Goal: Transaction & Acquisition: Book appointment/travel/reservation

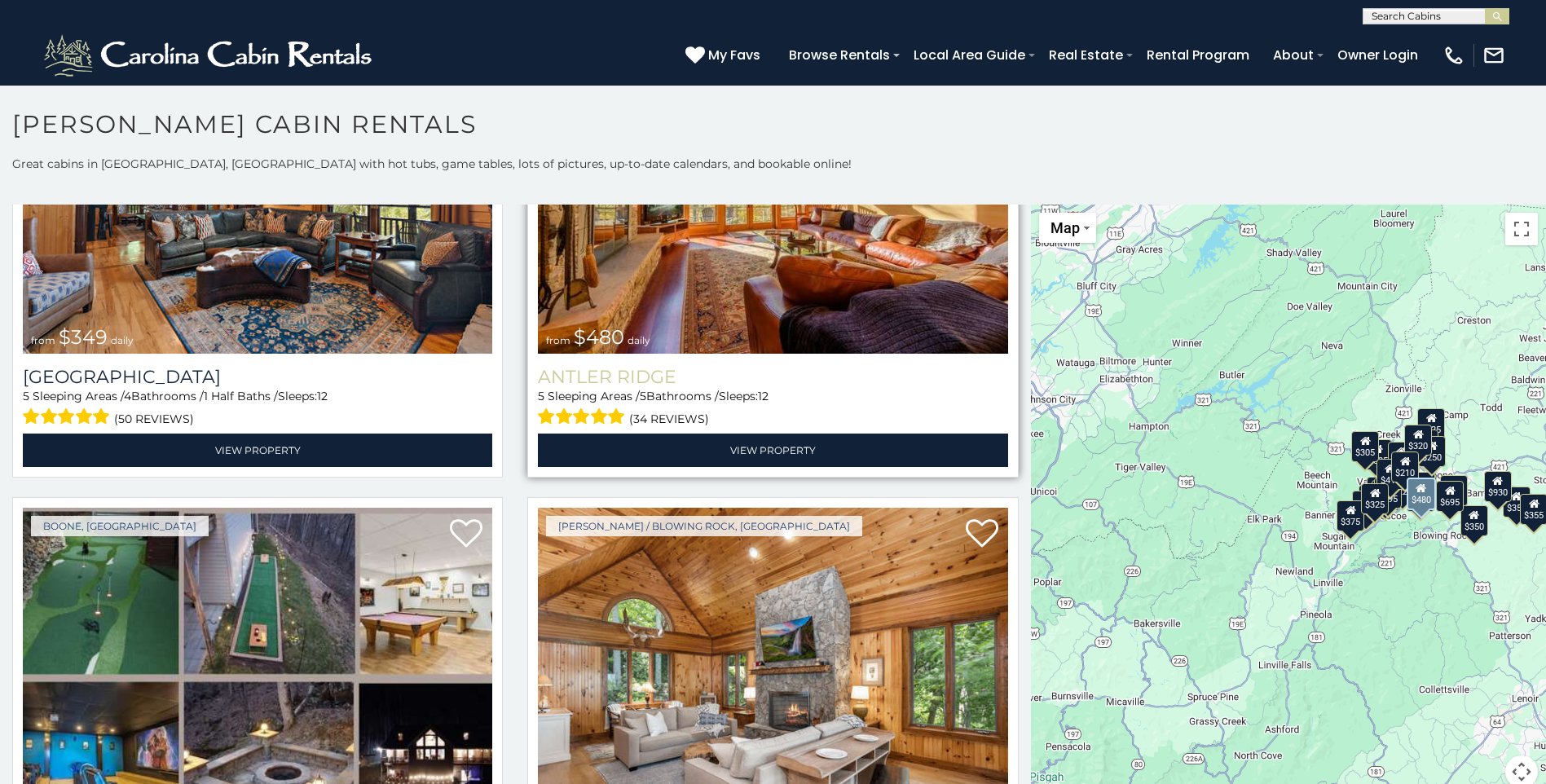
scroll to position [163, 0]
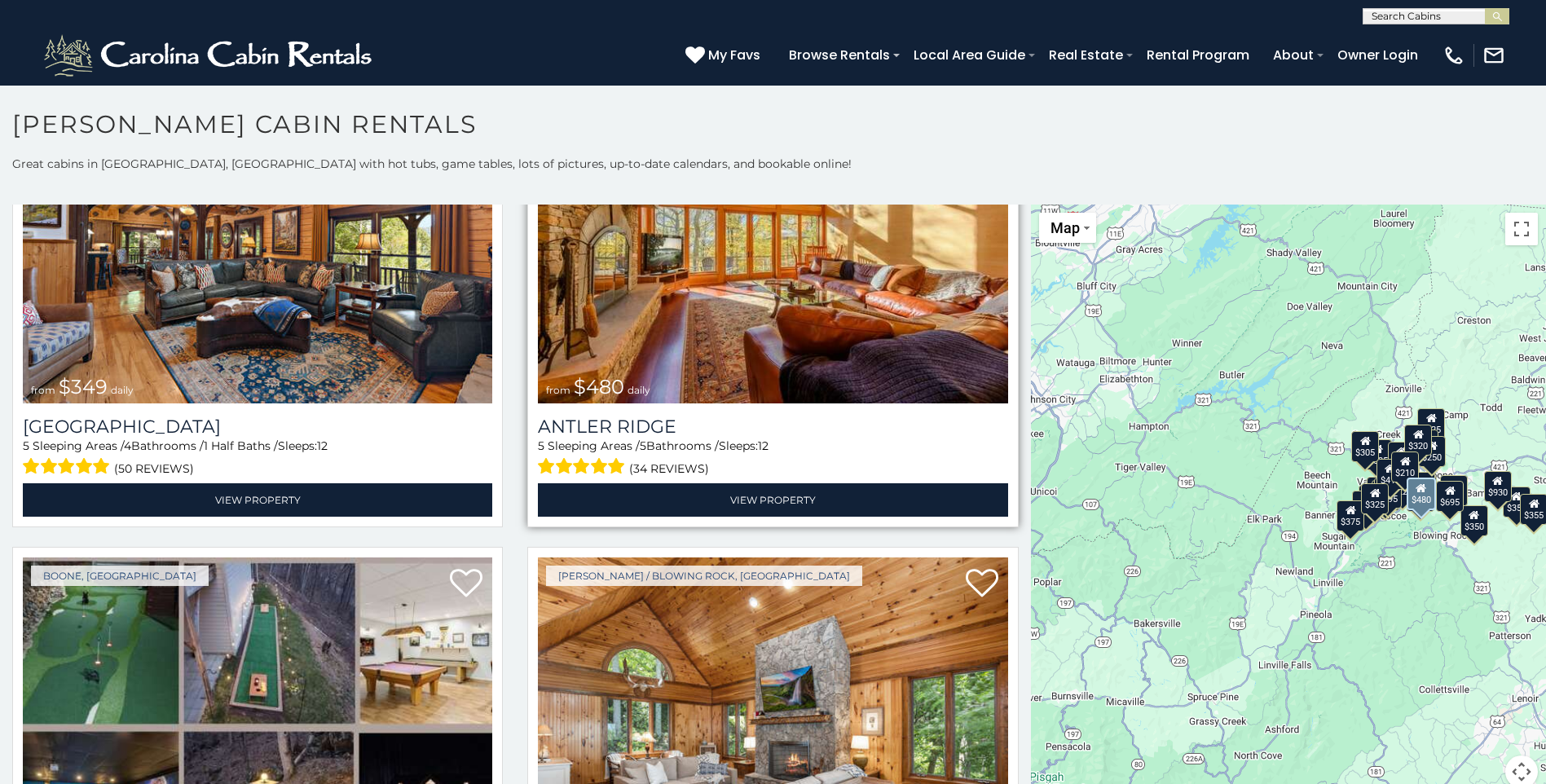
click at [689, 329] on img at bounding box center [772, 246] width 469 height 314
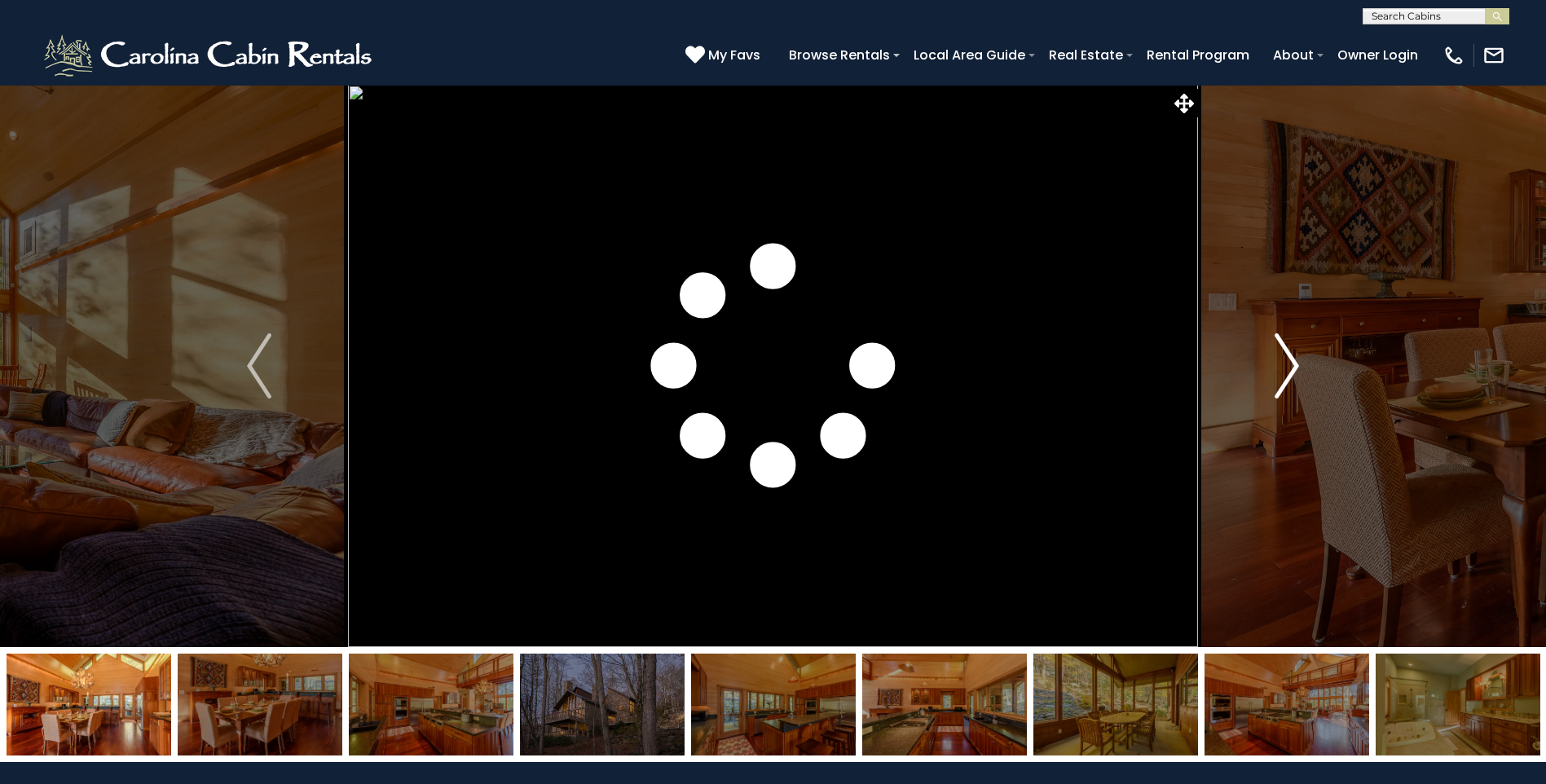
click at [1281, 365] on img "Next" at bounding box center [1286, 365] width 24 height 65
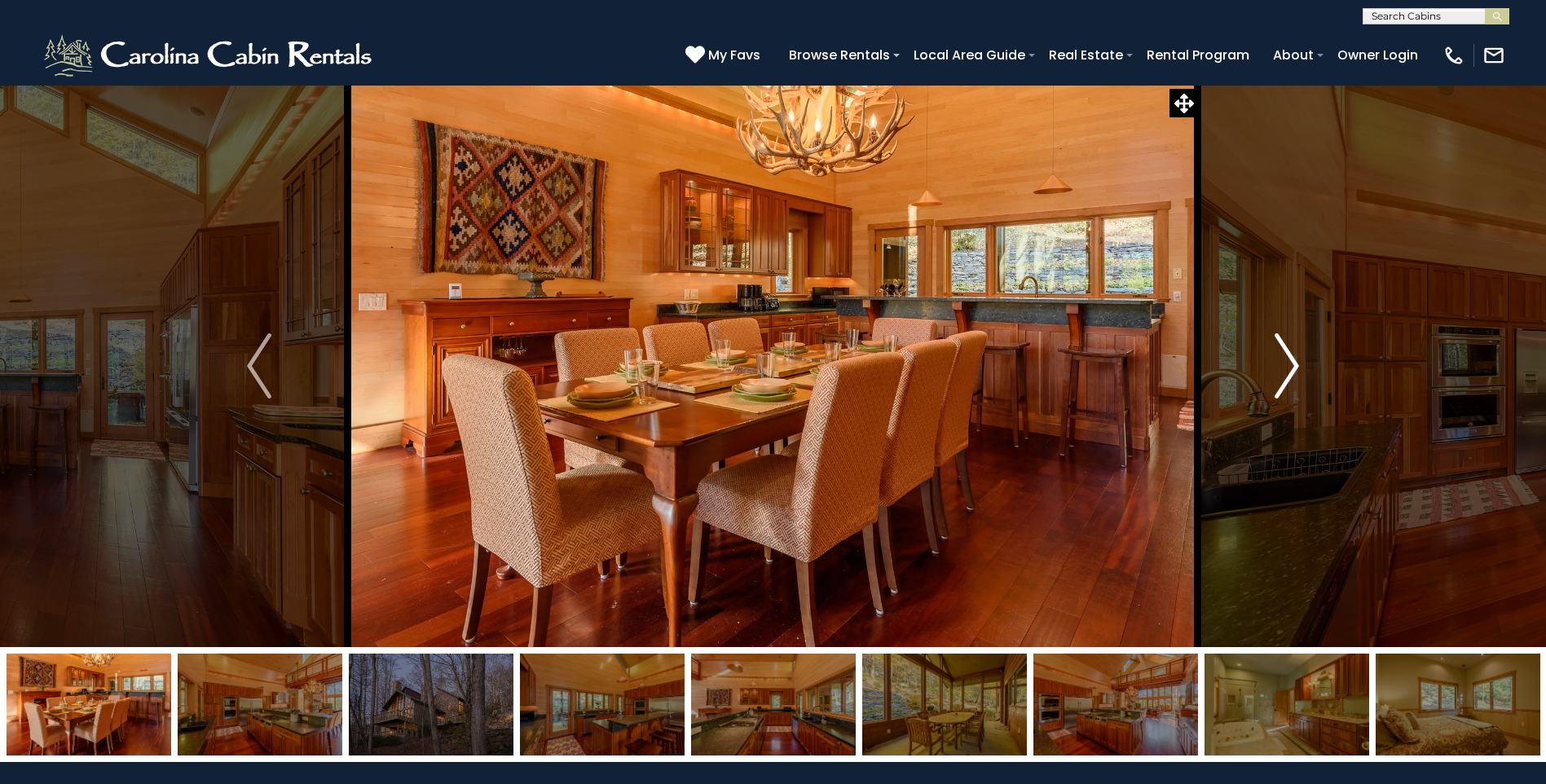
click at [1276, 364] on img "Next" at bounding box center [1286, 365] width 24 height 65
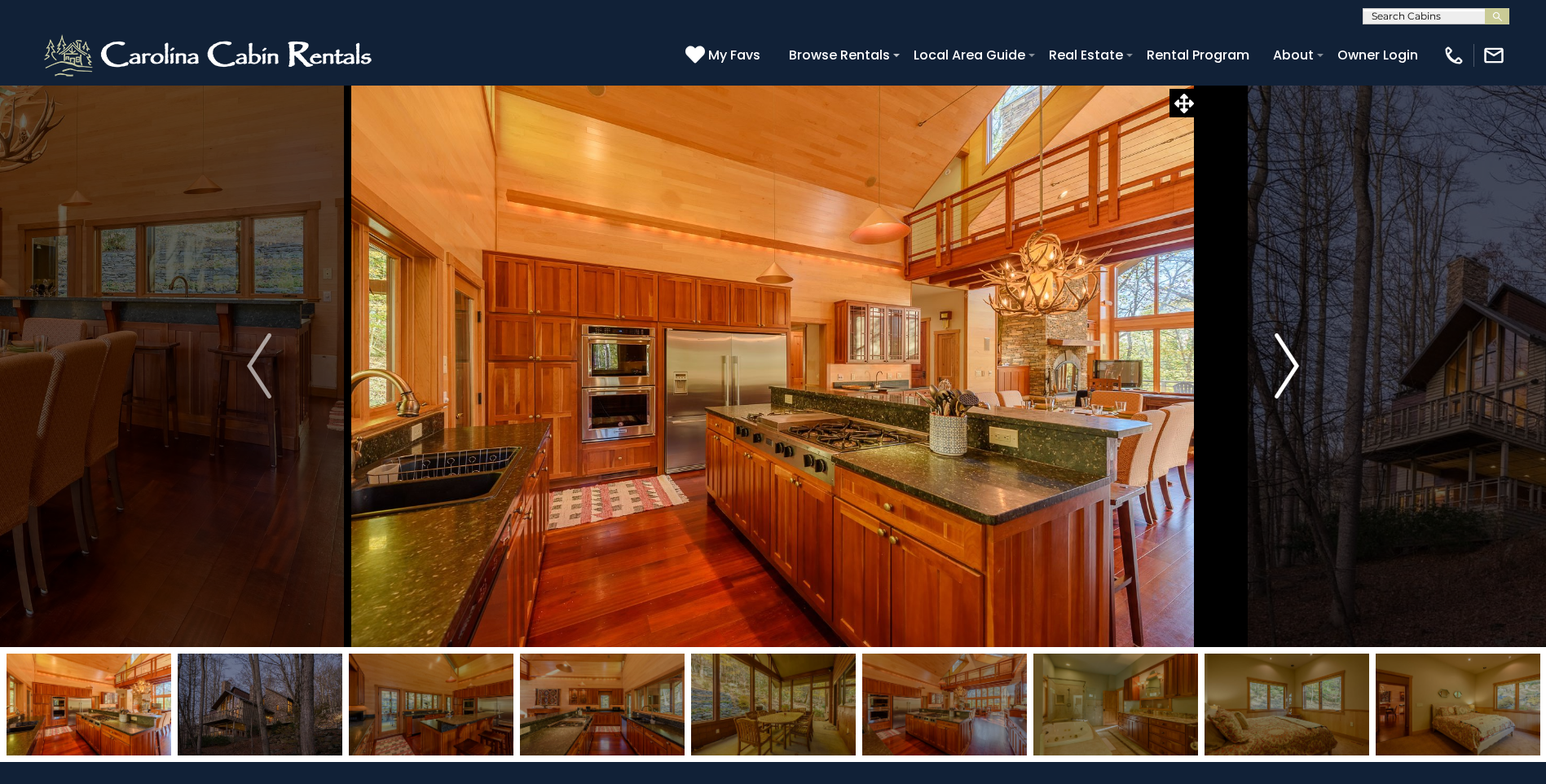
click at [1276, 364] on img "Next" at bounding box center [1286, 365] width 24 height 65
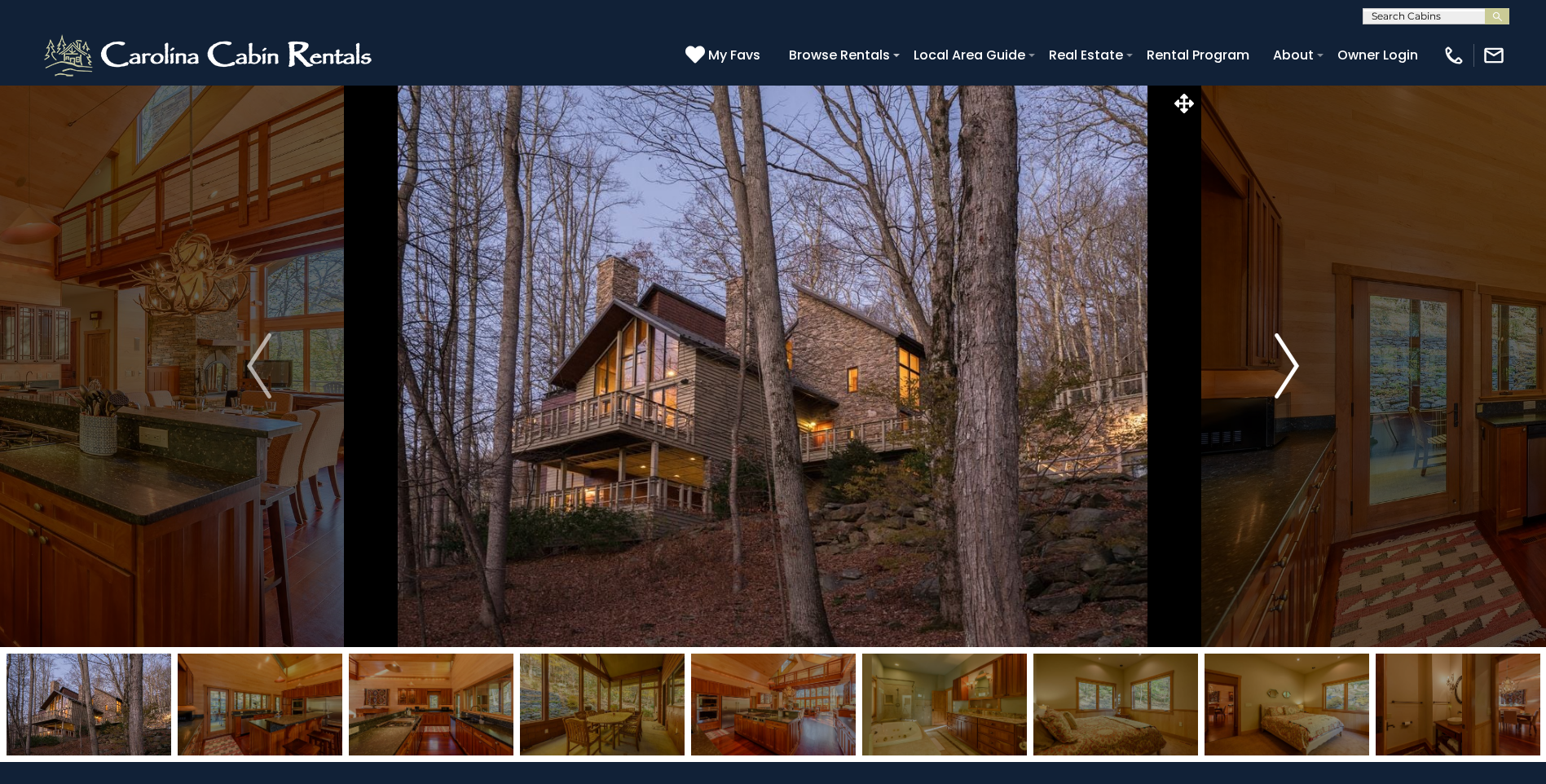
click at [1272, 364] on button "Next" at bounding box center [1287, 366] width 178 height 563
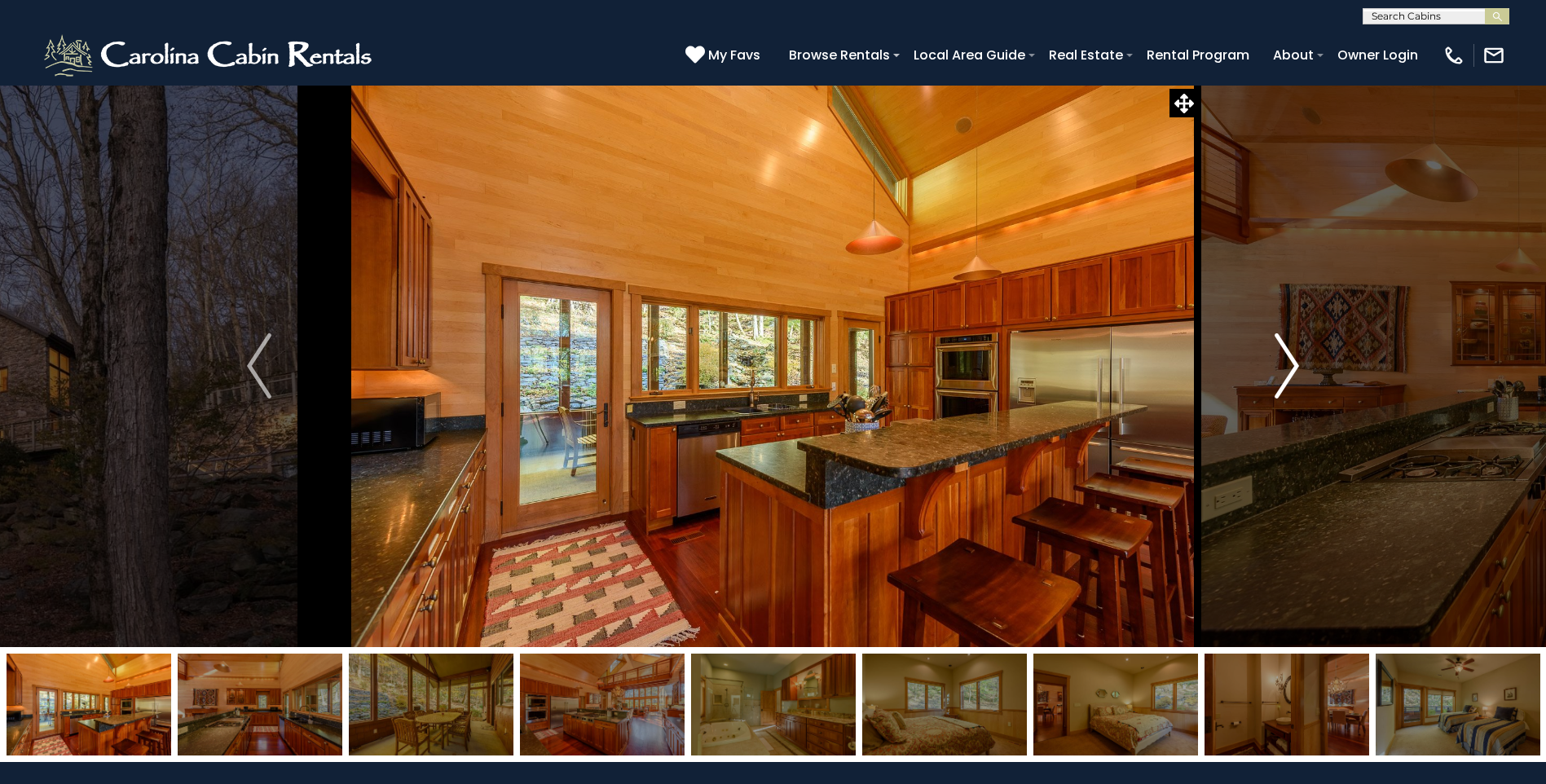
click at [1269, 364] on button "Next" at bounding box center [1287, 366] width 178 height 563
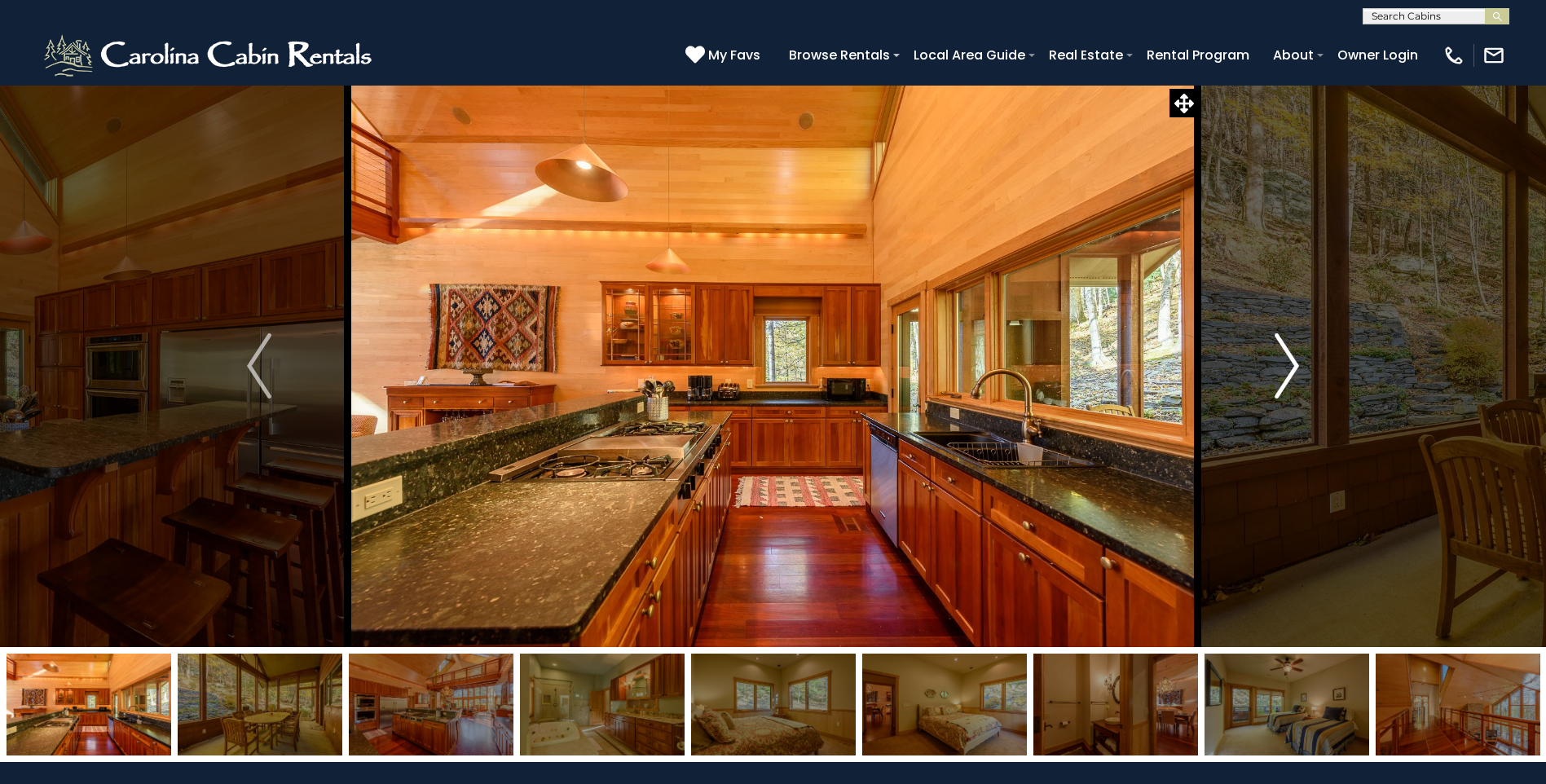
click at [1268, 363] on button "Next" at bounding box center [1287, 366] width 178 height 563
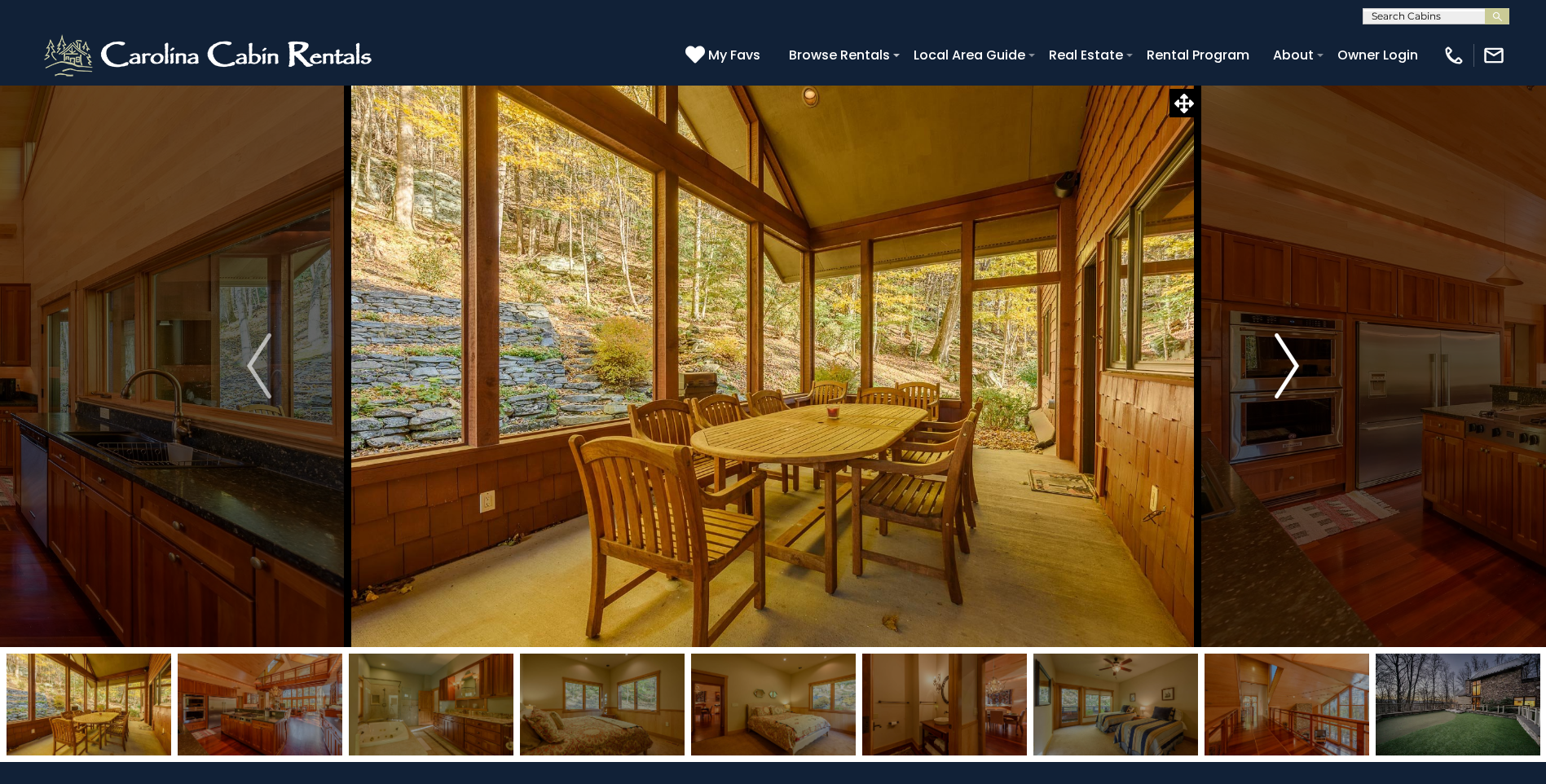
click at [1268, 363] on button "Next" at bounding box center [1287, 366] width 178 height 563
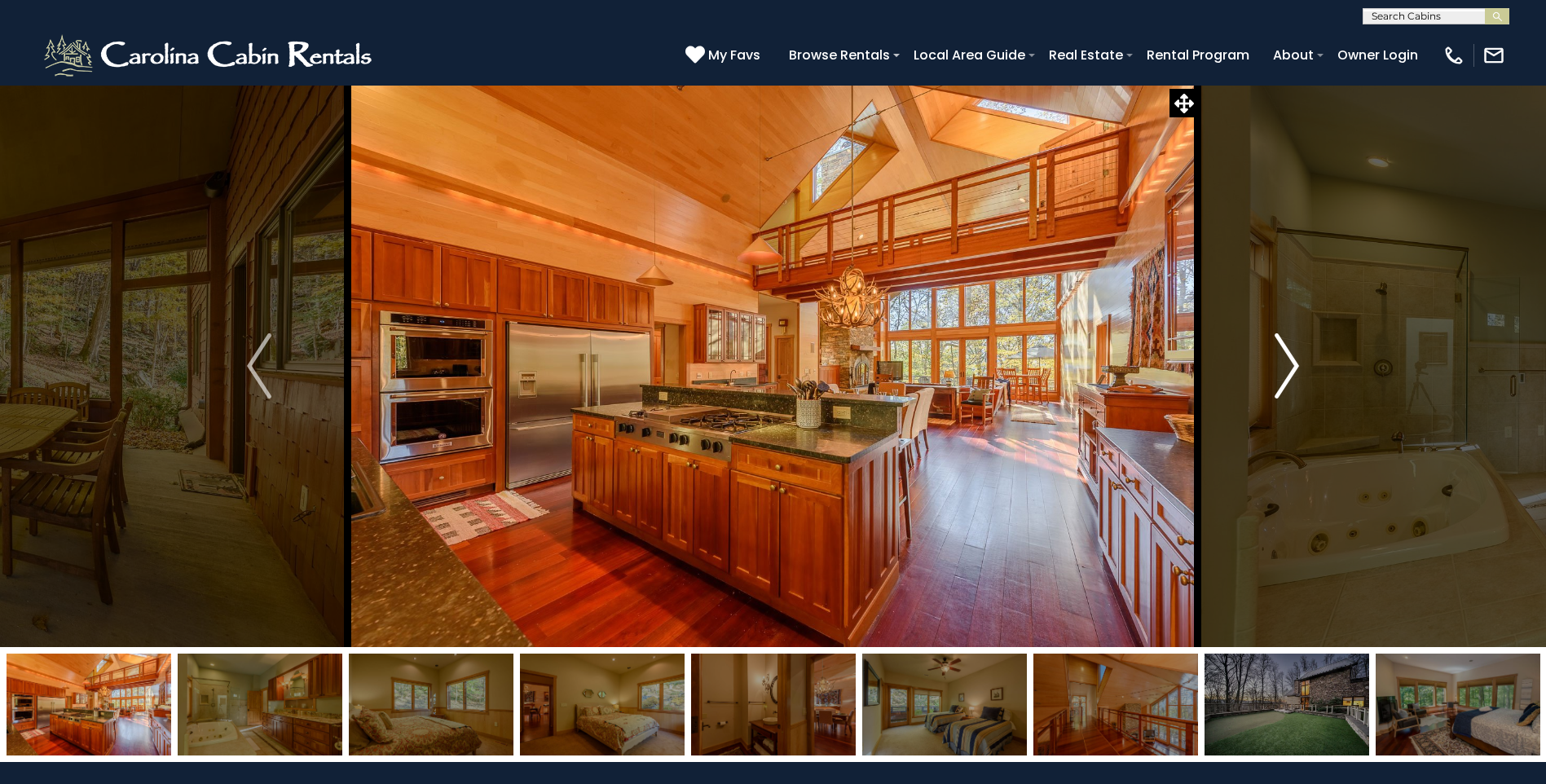
click at [1268, 363] on button "Next" at bounding box center [1287, 366] width 178 height 563
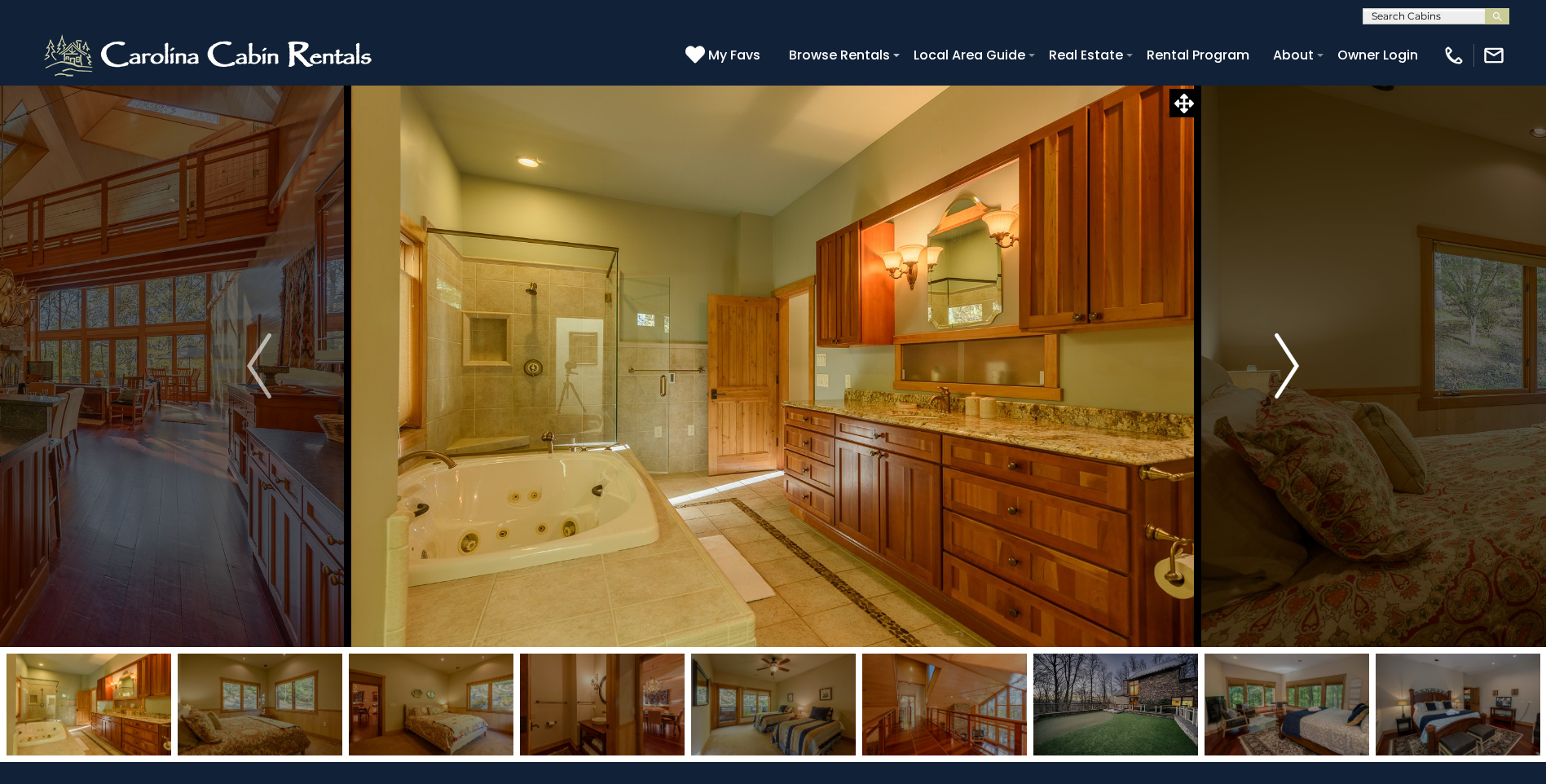
click at [1268, 363] on button "Next" at bounding box center [1287, 366] width 178 height 563
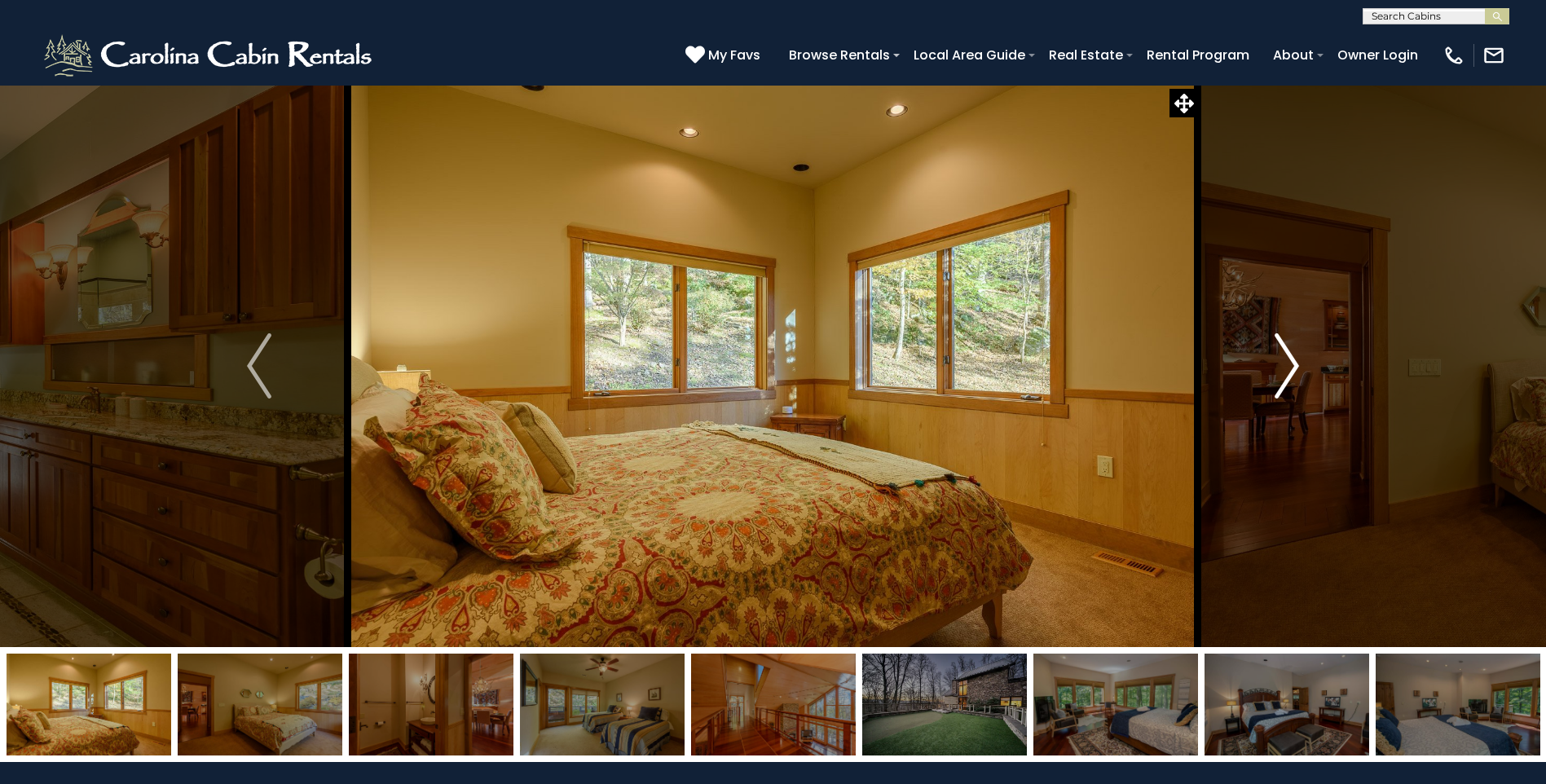
click at [1268, 363] on button "Next" at bounding box center [1287, 366] width 178 height 563
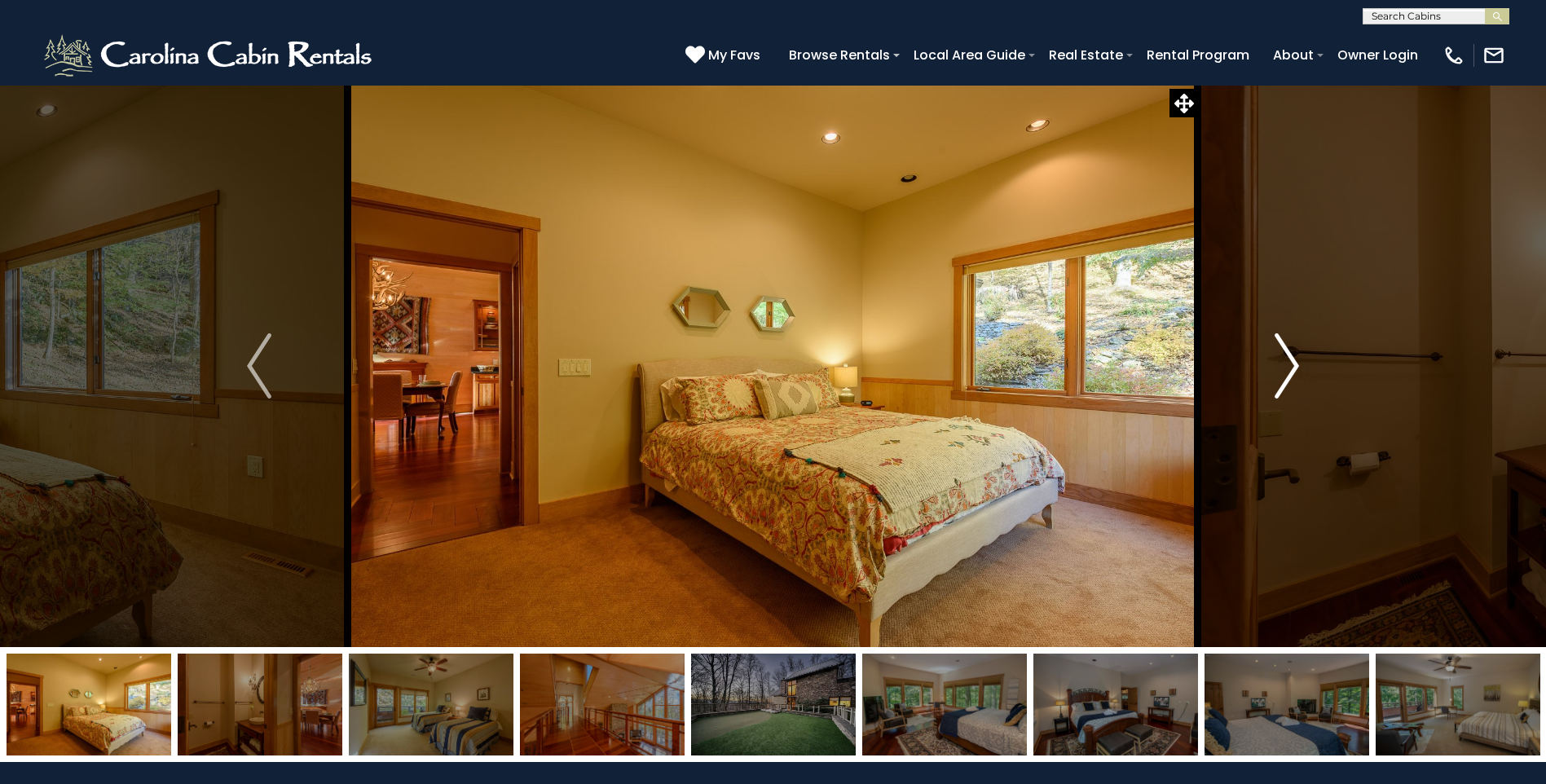
click at [1268, 363] on button "Next" at bounding box center [1287, 366] width 178 height 563
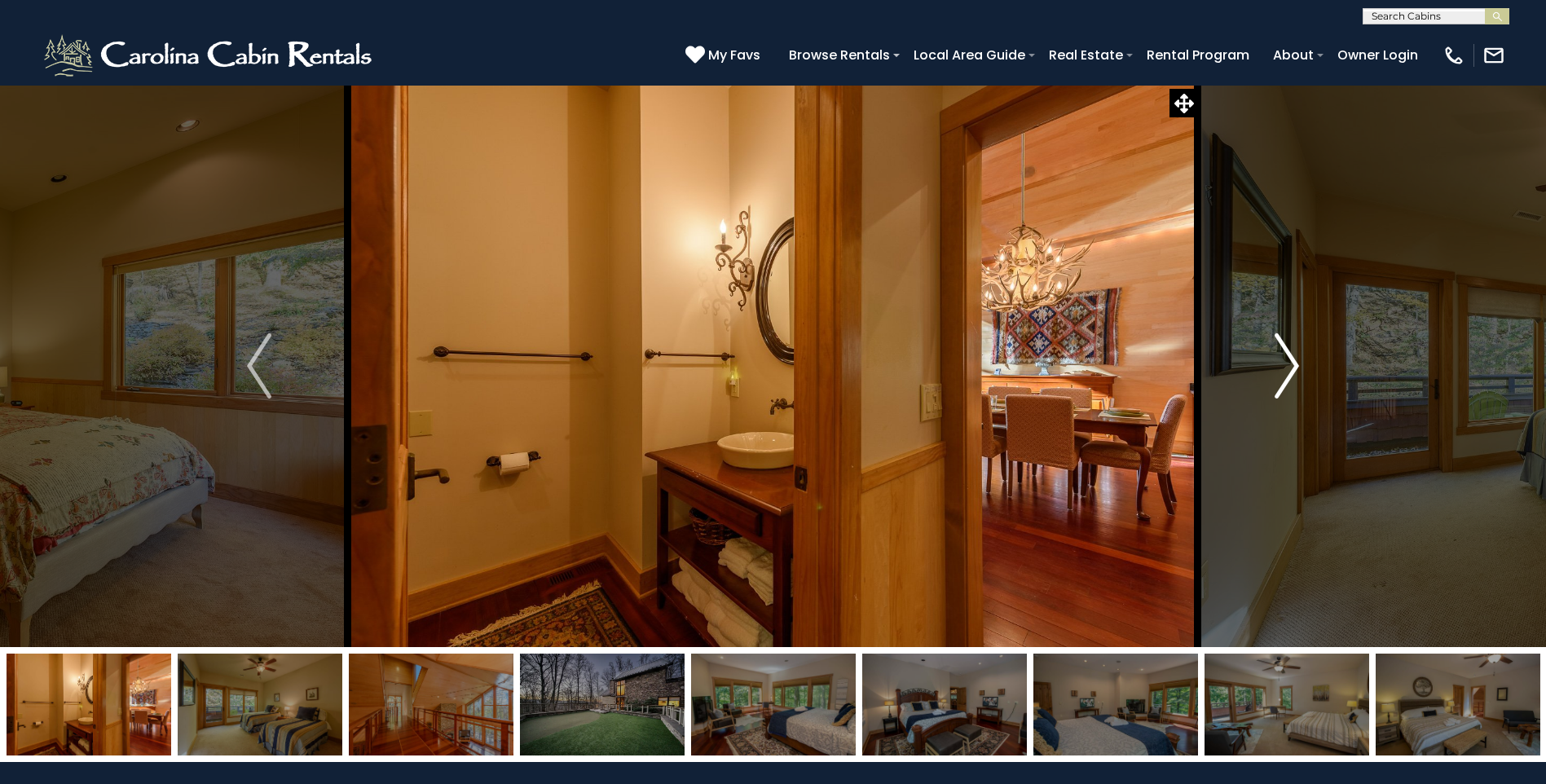
click at [1268, 363] on button "Next" at bounding box center [1287, 366] width 178 height 563
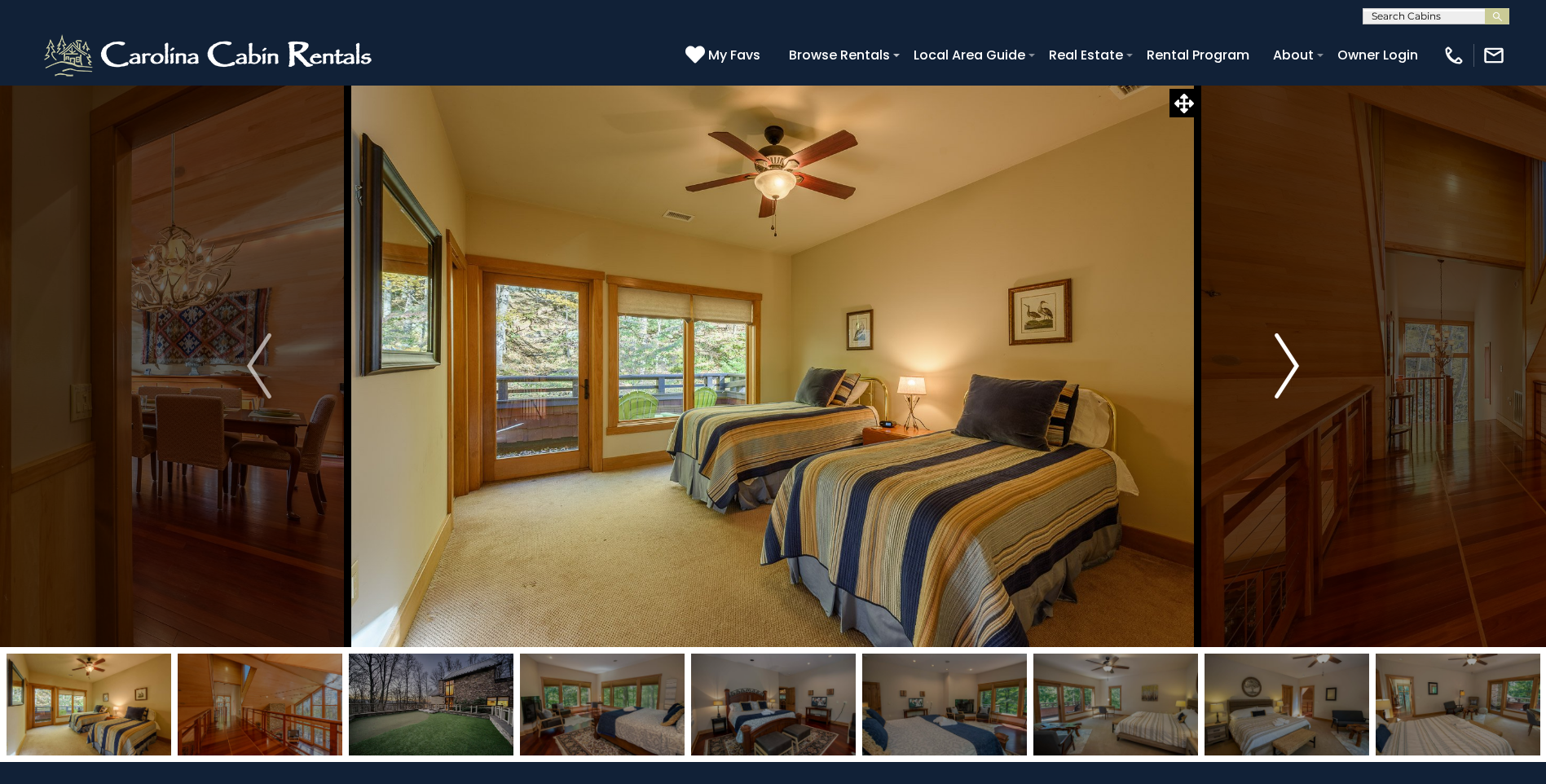
click at [1264, 363] on button "Next" at bounding box center [1287, 366] width 178 height 563
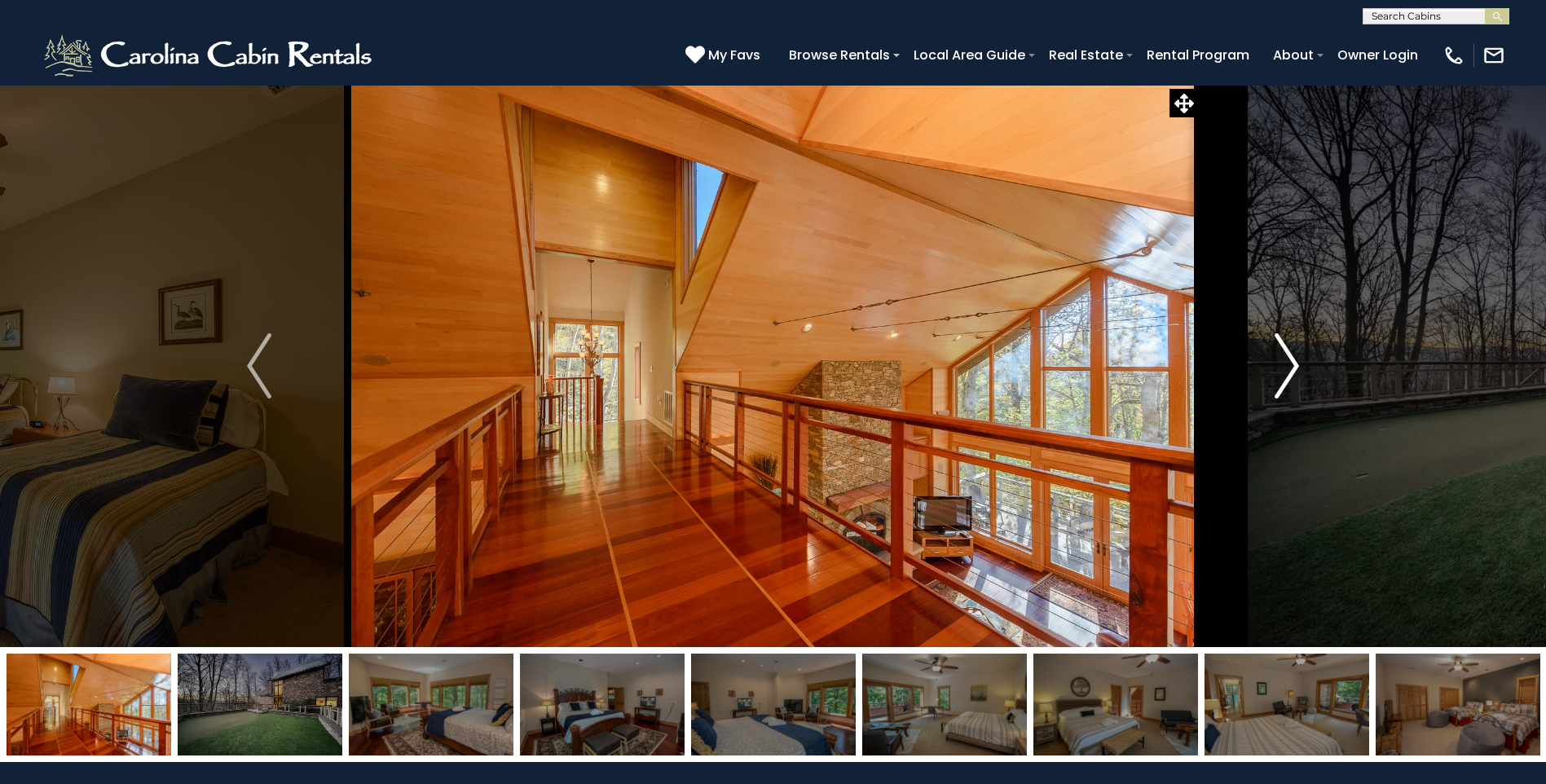
click at [1264, 363] on button "Next" at bounding box center [1287, 366] width 178 height 563
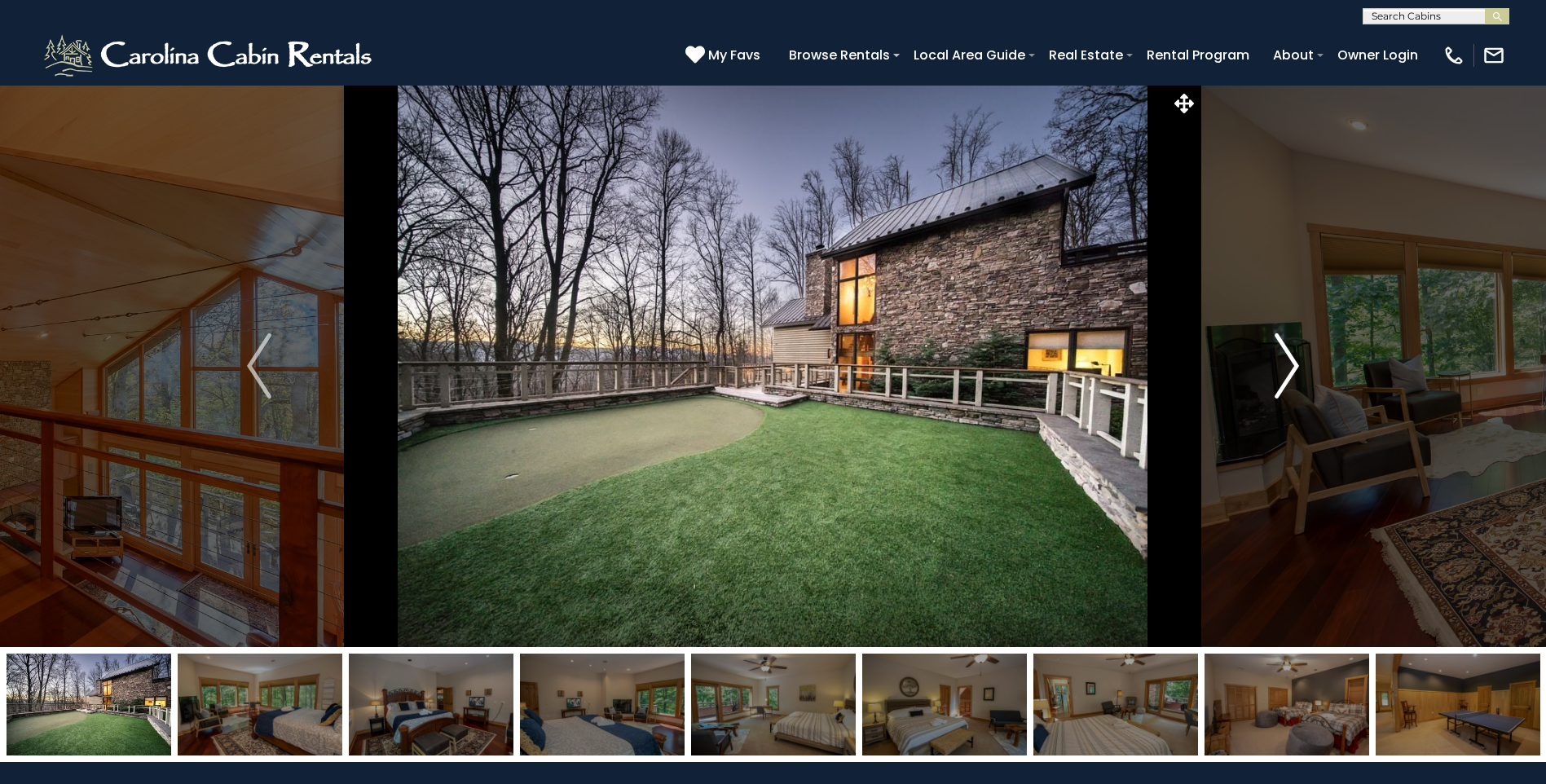
click at [1262, 363] on button "Next" at bounding box center [1287, 366] width 178 height 563
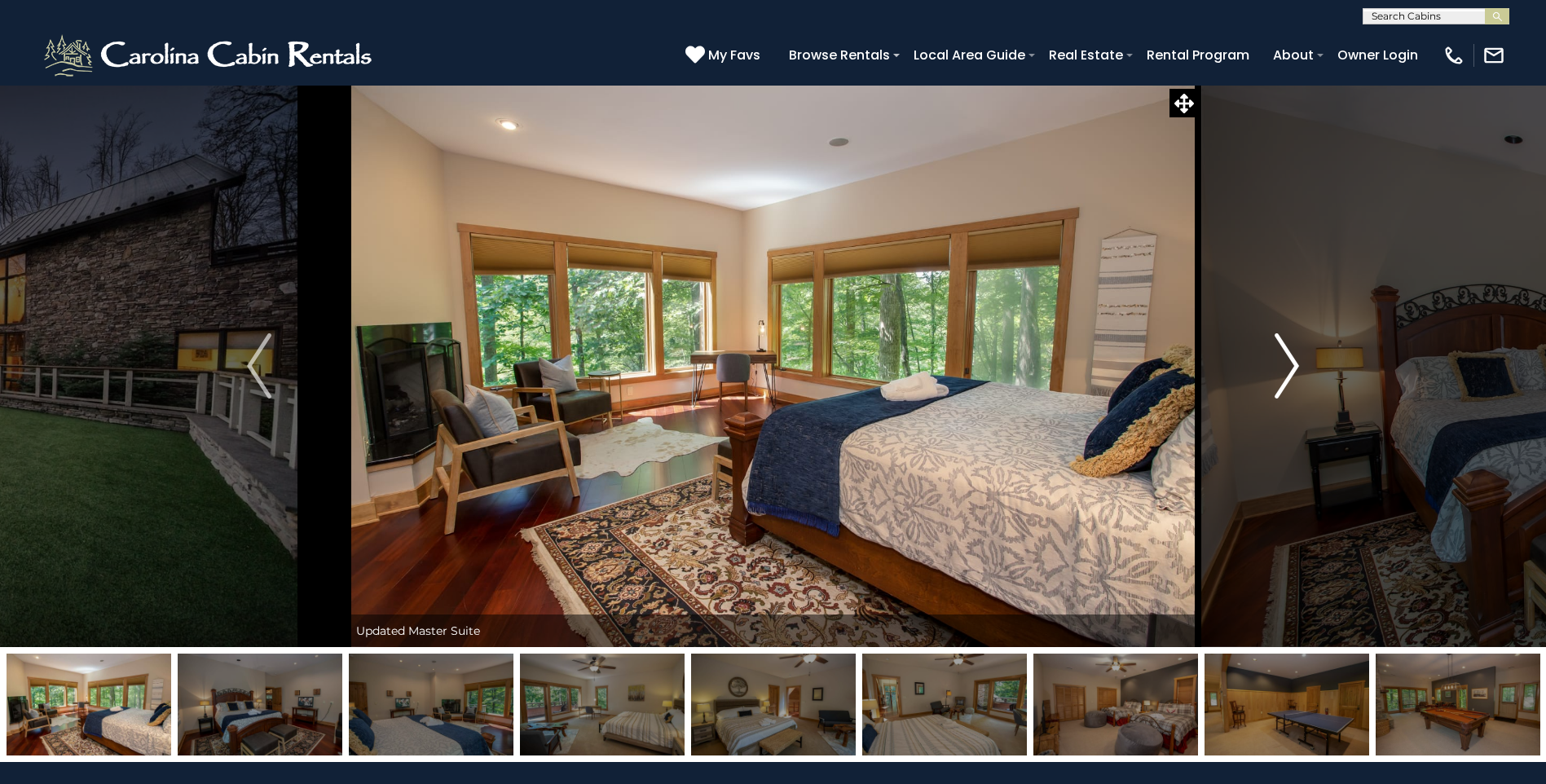
click at [1262, 363] on button "Next" at bounding box center [1287, 366] width 178 height 563
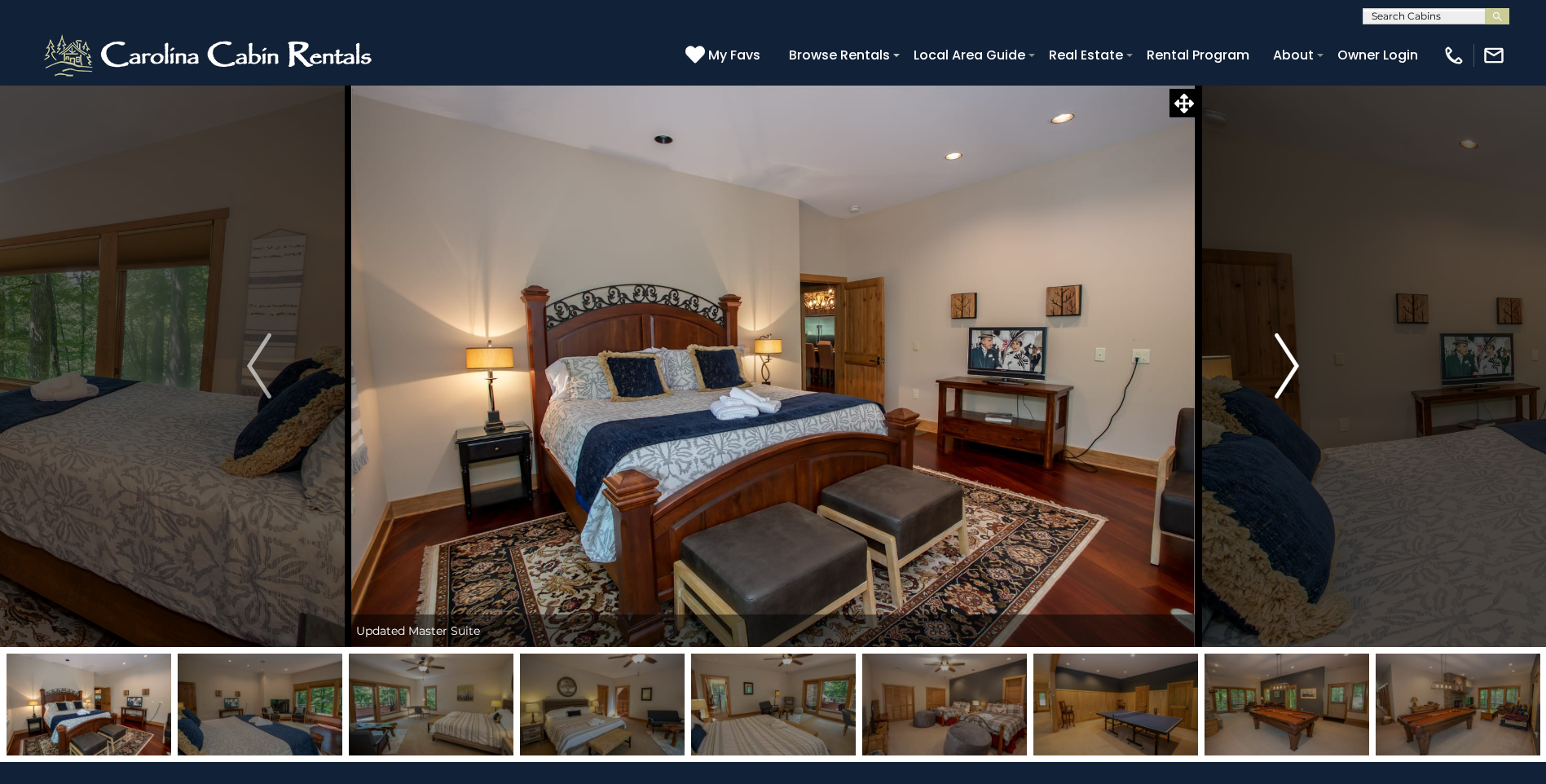
click at [1262, 363] on button "Next" at bounding box center [1287, 366] width 178 height 563
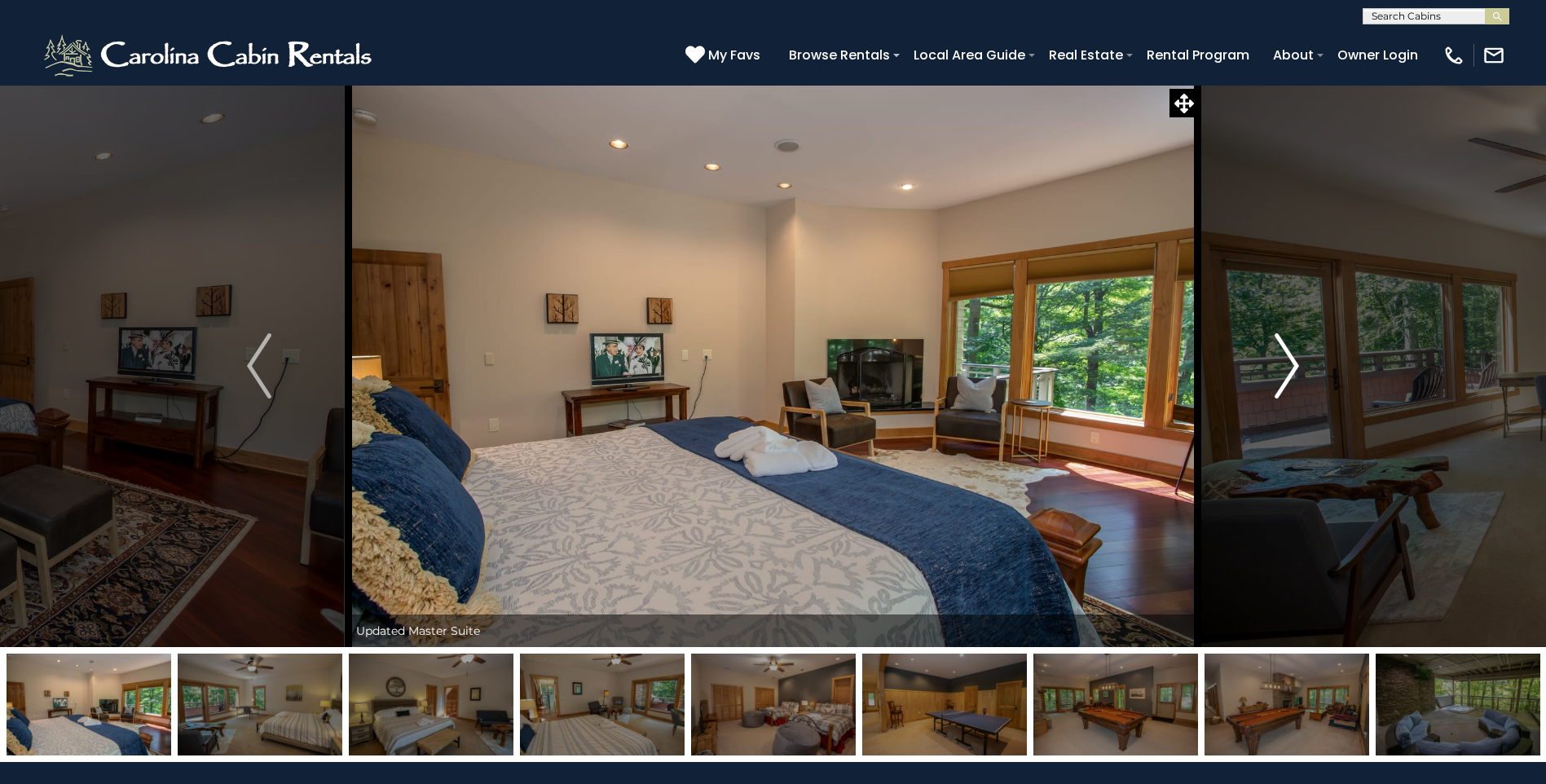
click at [1262, 363] on button "Next" at bounding box center [1287, 366] width 178 height 563
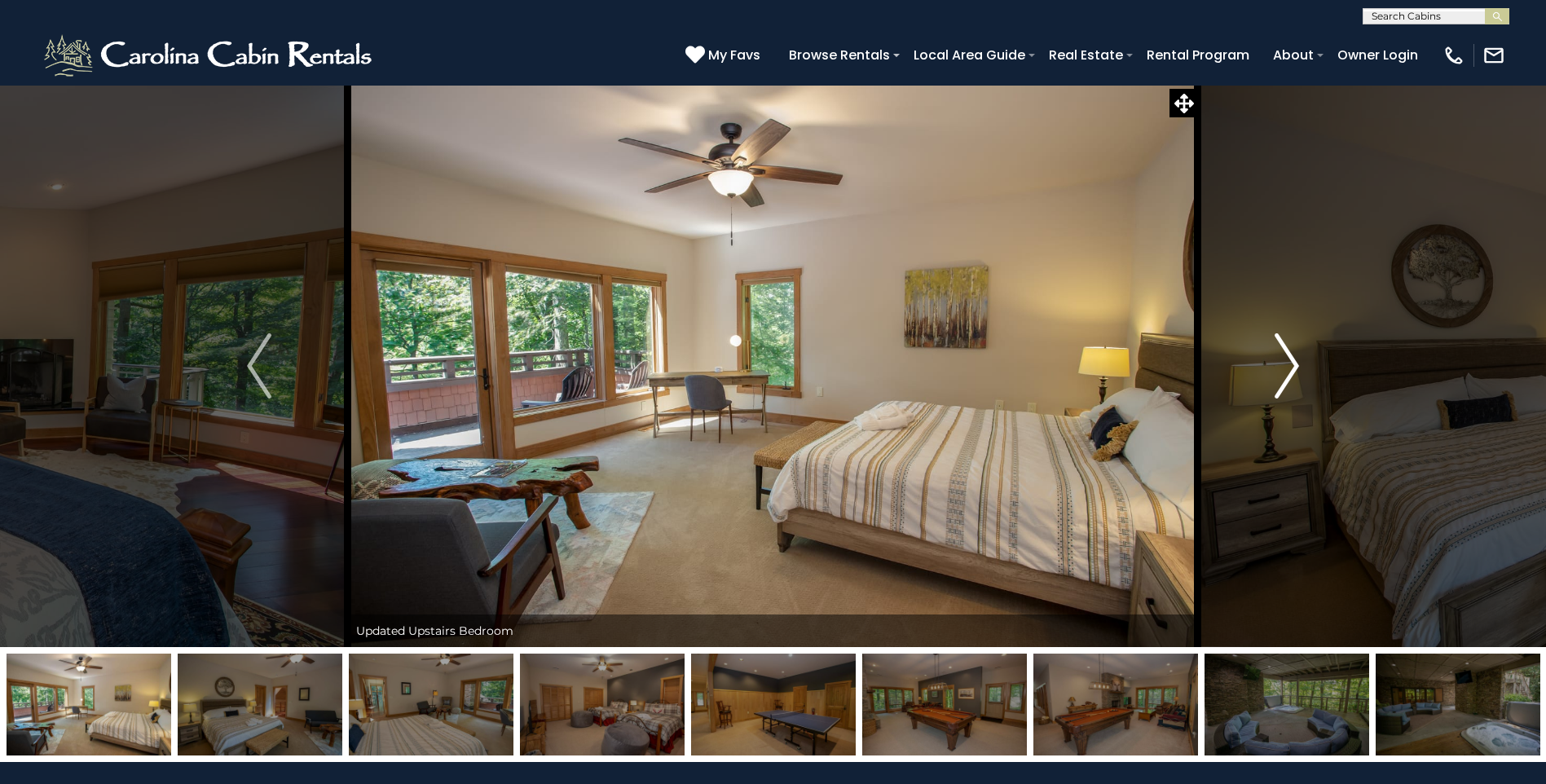
click at [1262, 363] on button "Next" at bounding box center [1287, 366] width 178 height 563
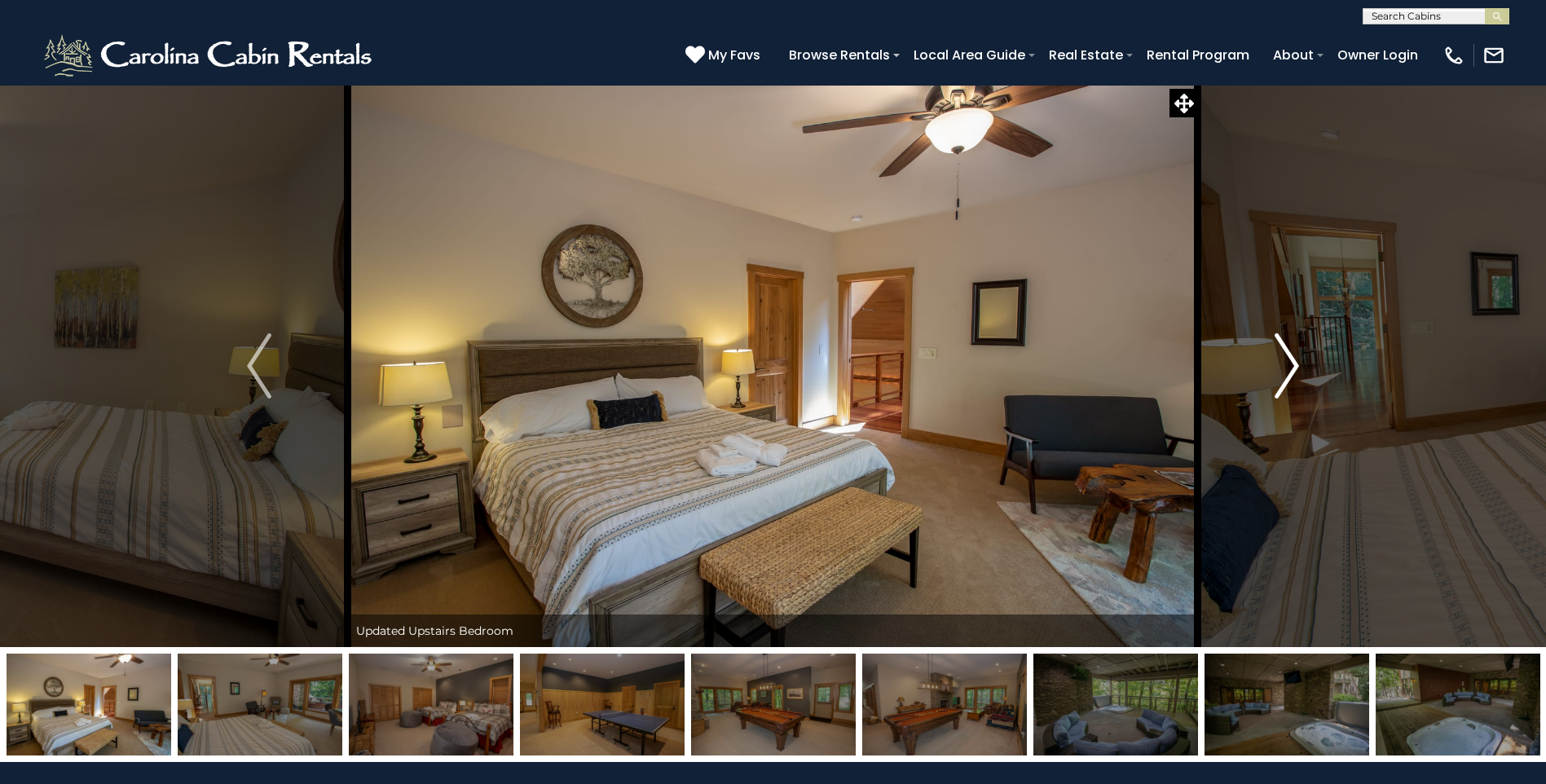
click at [1262, 363] on button "Next" at bounding box center [1287, 366] width 178 height 563
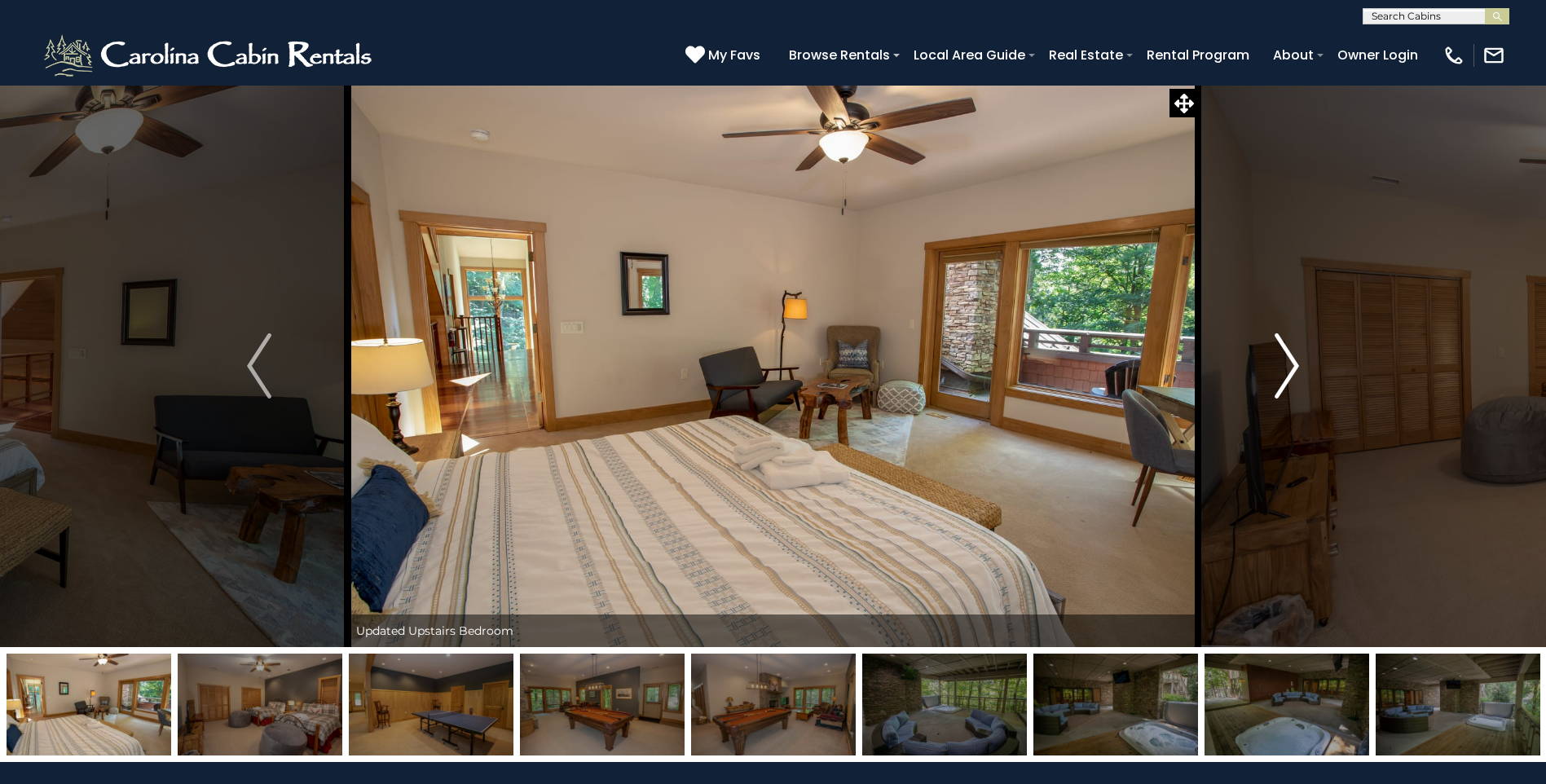
click at [1262, 363] on button "Next" at bounding box center [1287, 366] width 178 height 563
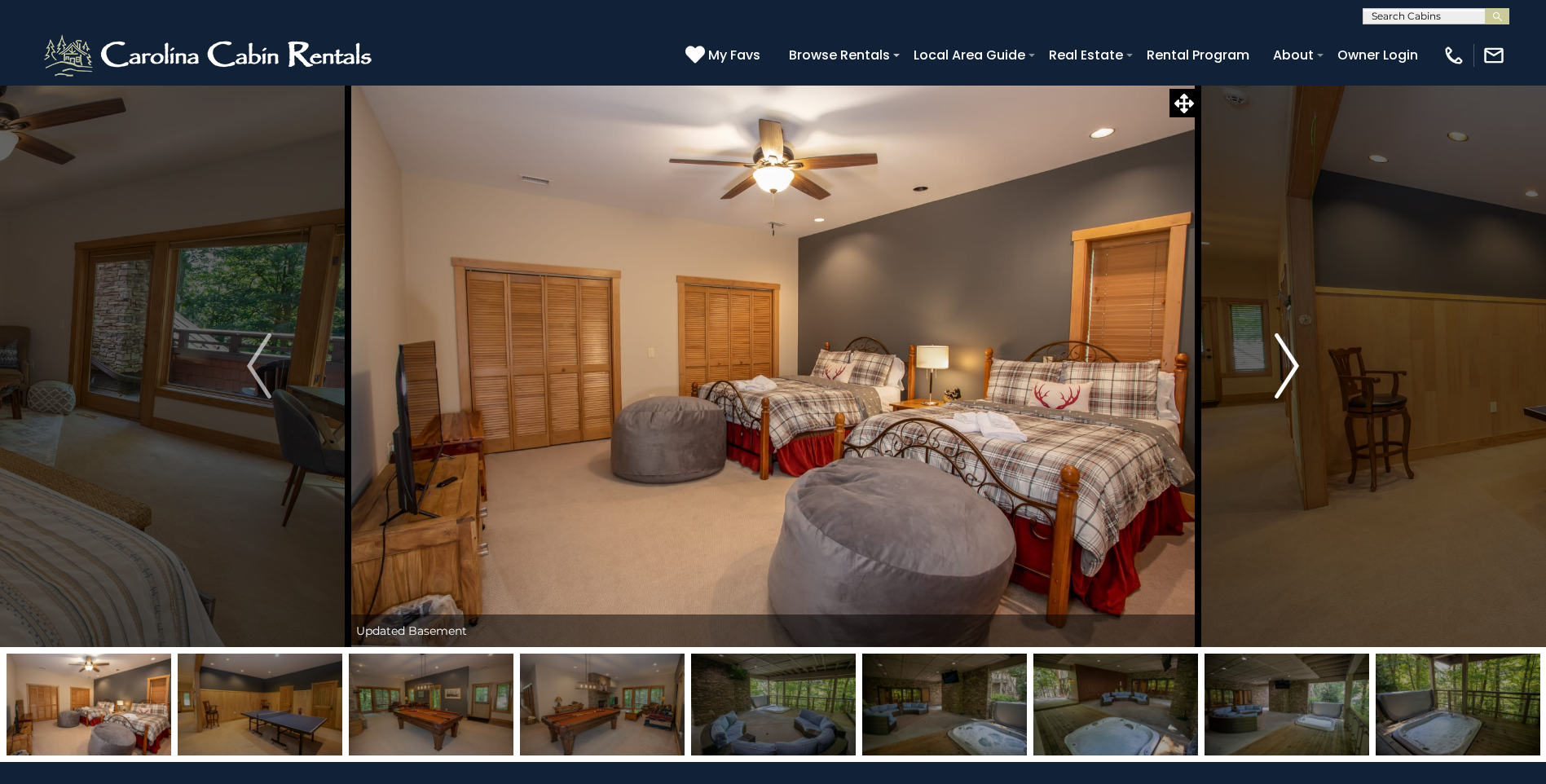
click at [1262, 363] on button "Next" at bounding box center [1287, 366] width 178 height 563
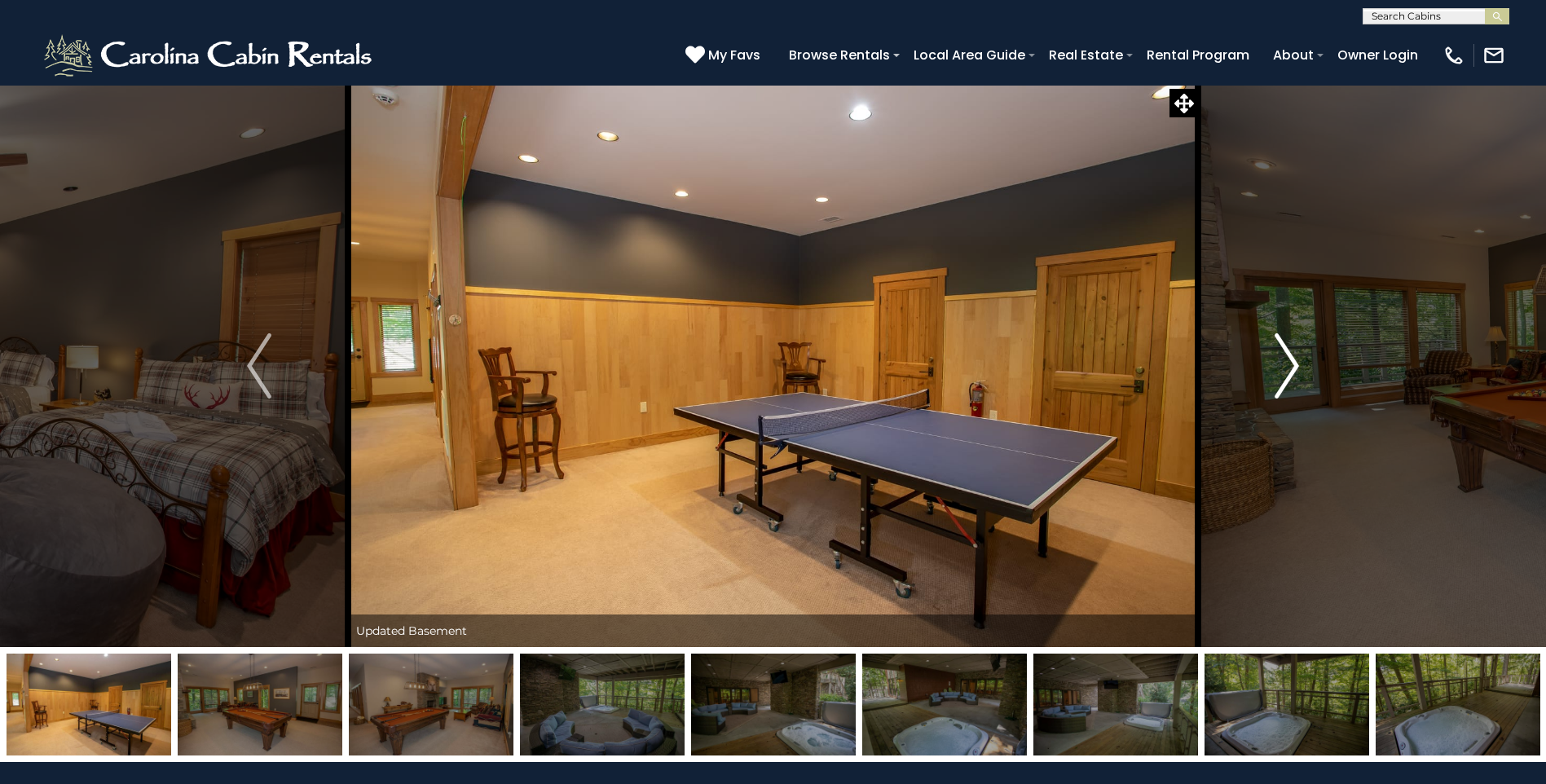
click at [1262, 363] on button "Next" at bounding box center [1287, 366] width 178 height 563
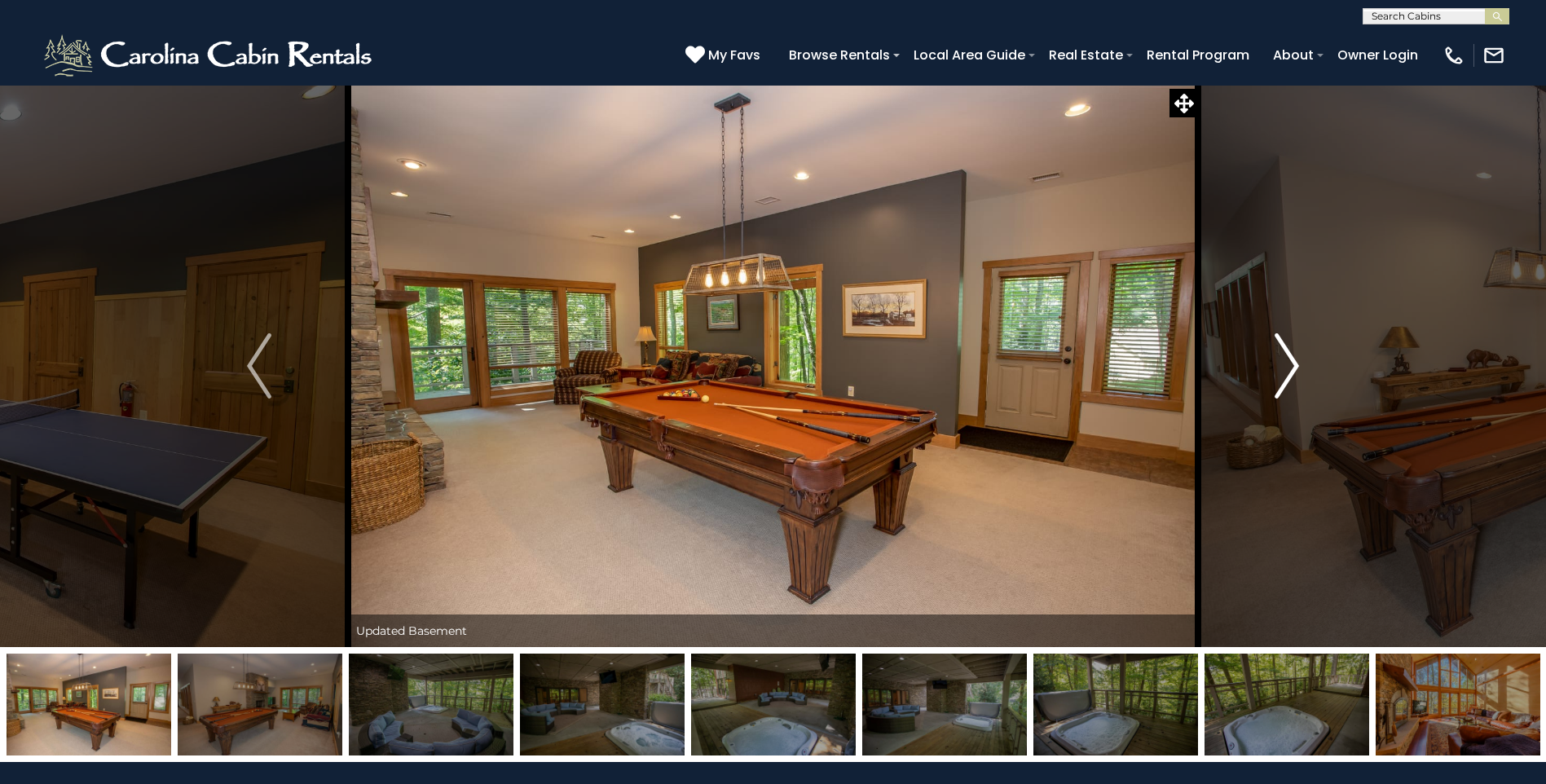
click at [1262, 363] on button "Next" at bounding box center [1287, 366] width 178 height 563
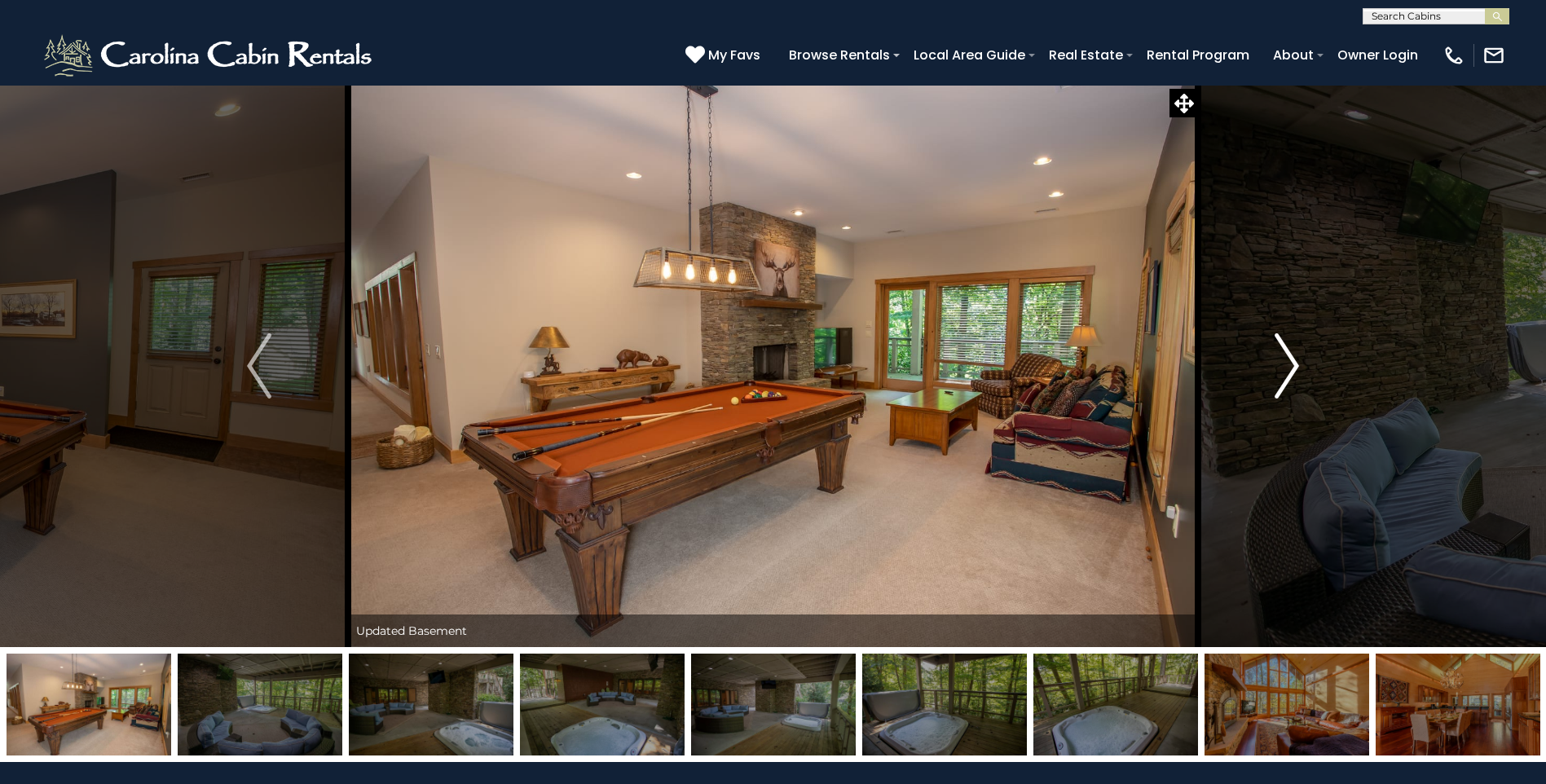
click at [1260, 363] on button "Next" at bounding box center [1287, 366] width 178 height 563
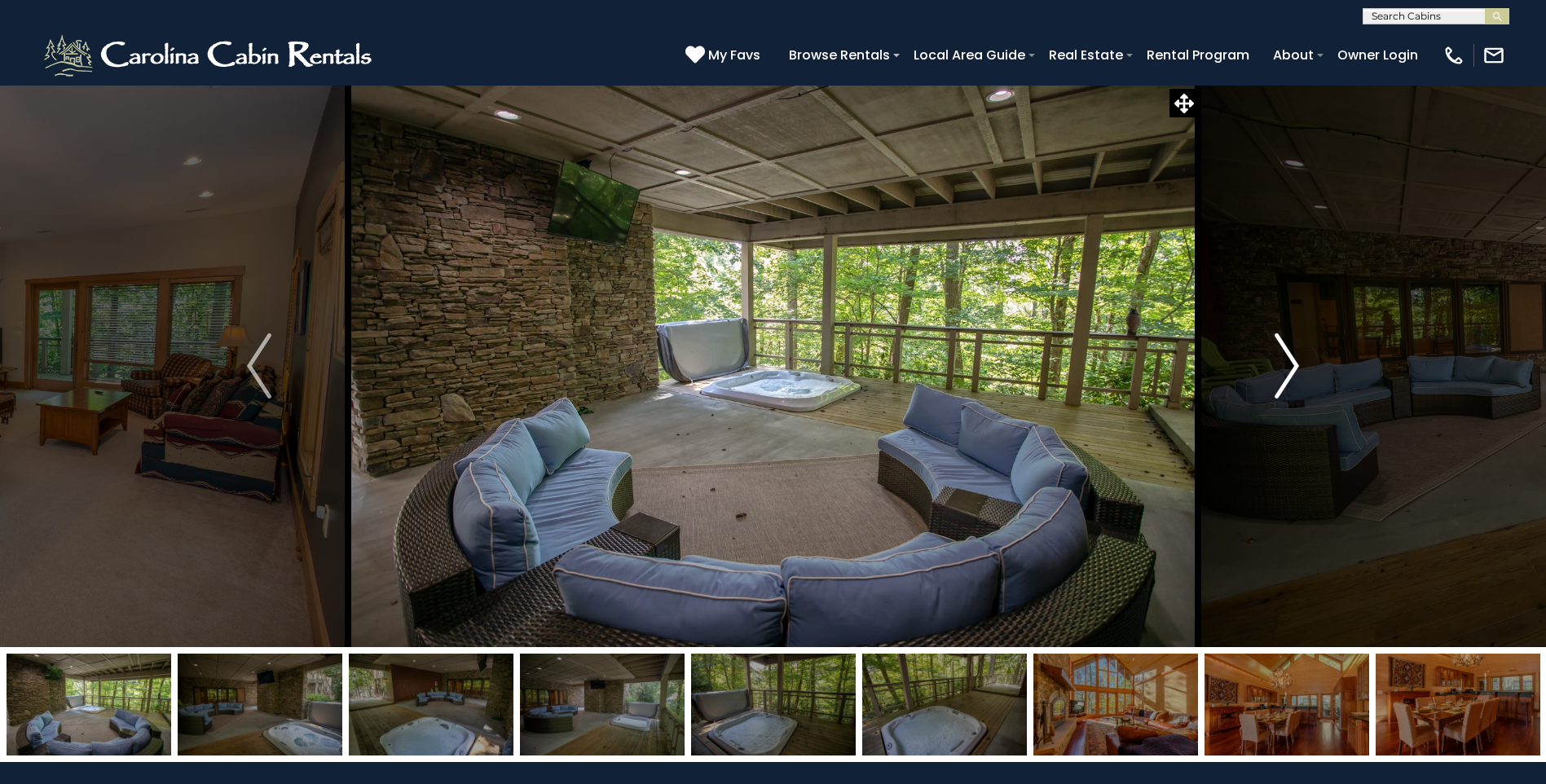
click at [1255, 363] on button "Next" at bounding box center [1287, 366] width 178 height 563
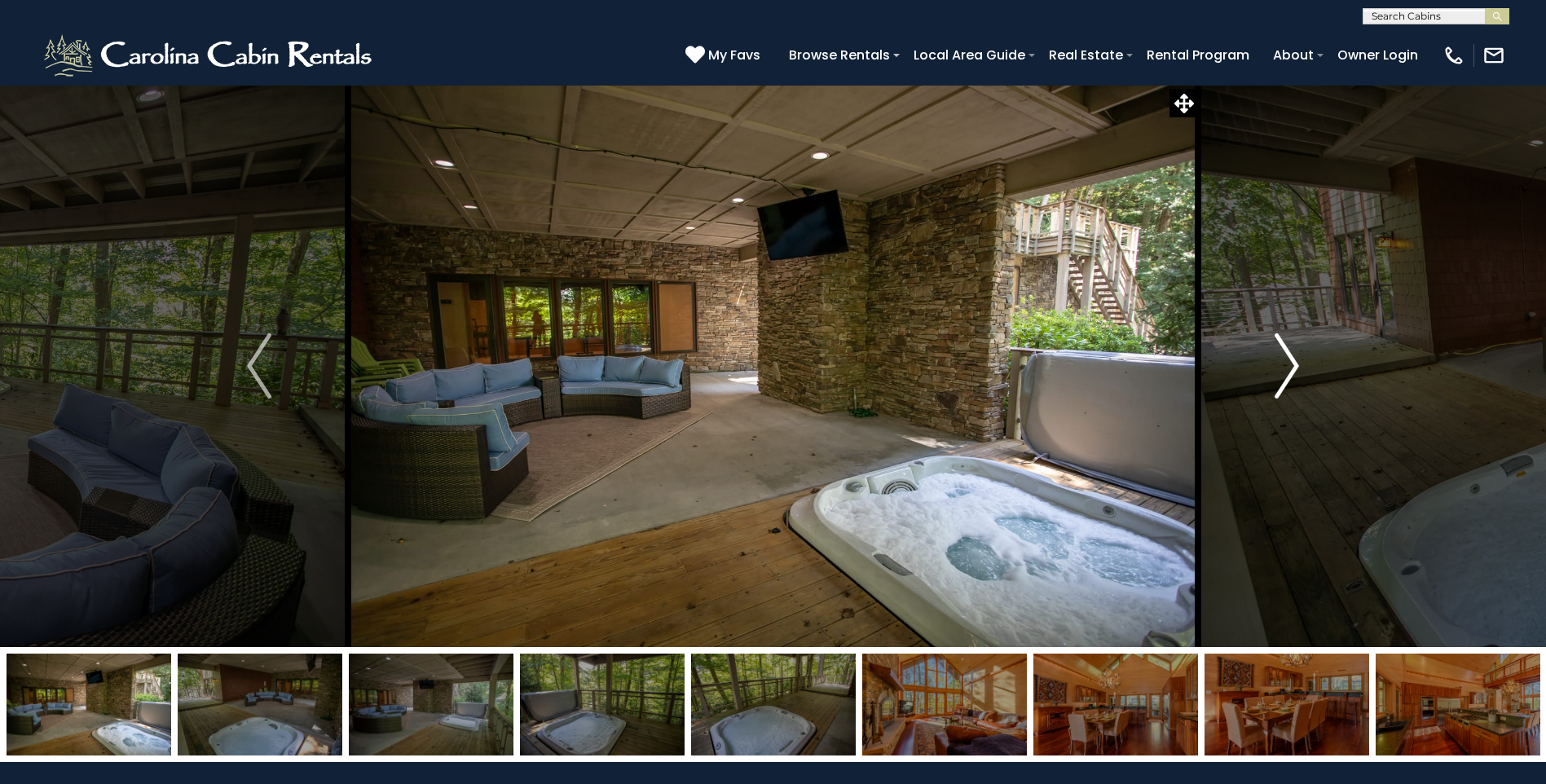
click at [1255, 363] on button "Next" at bounding box center [1287, 366] width 178 height 563
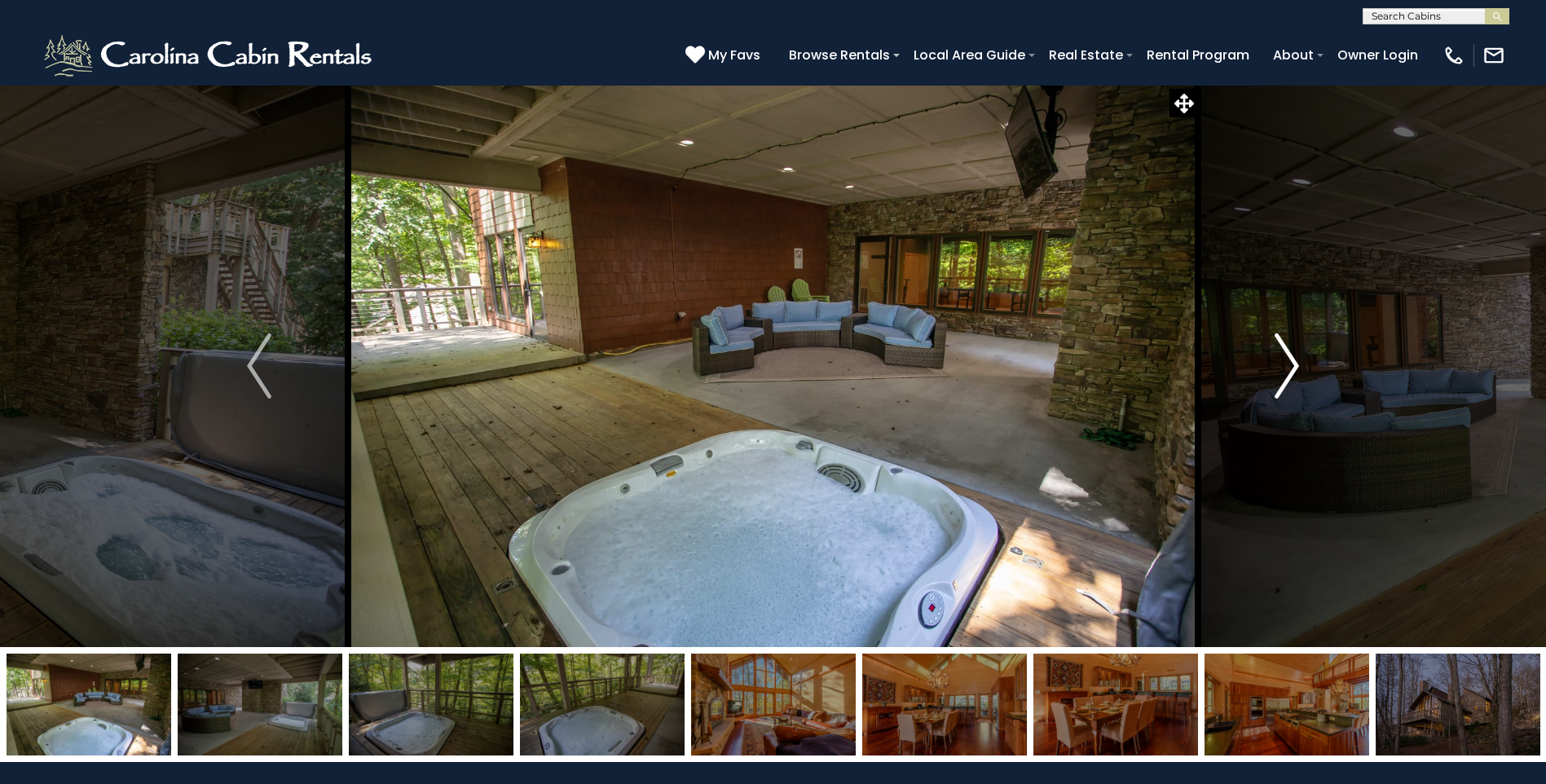
click at [1251, 363] on button "Next" at bounding box center [1287, 366] width 178 height 563
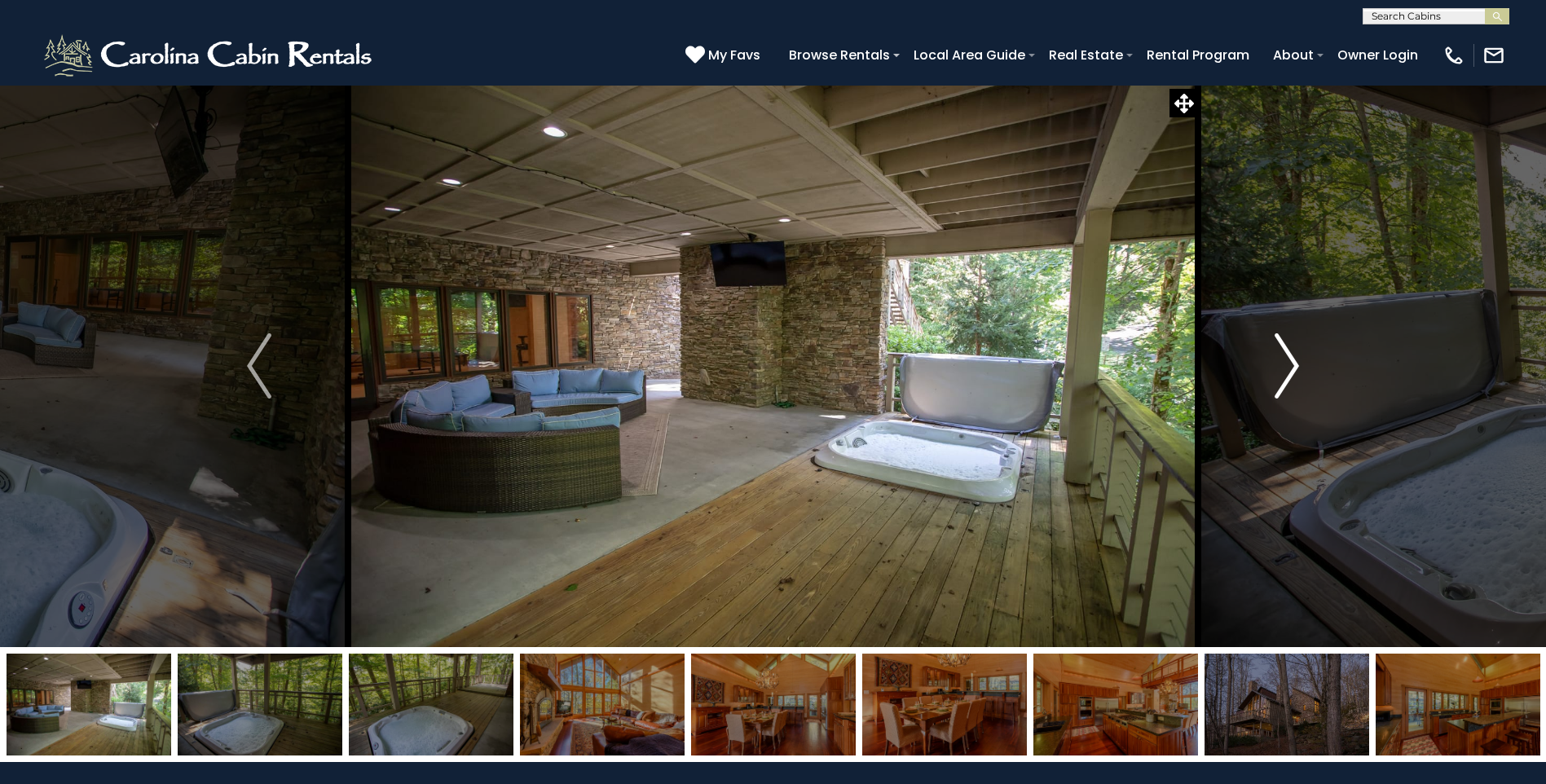
click at [1248, 363] on button "Next" at bounding box center [1287, 366] width 178 height 563
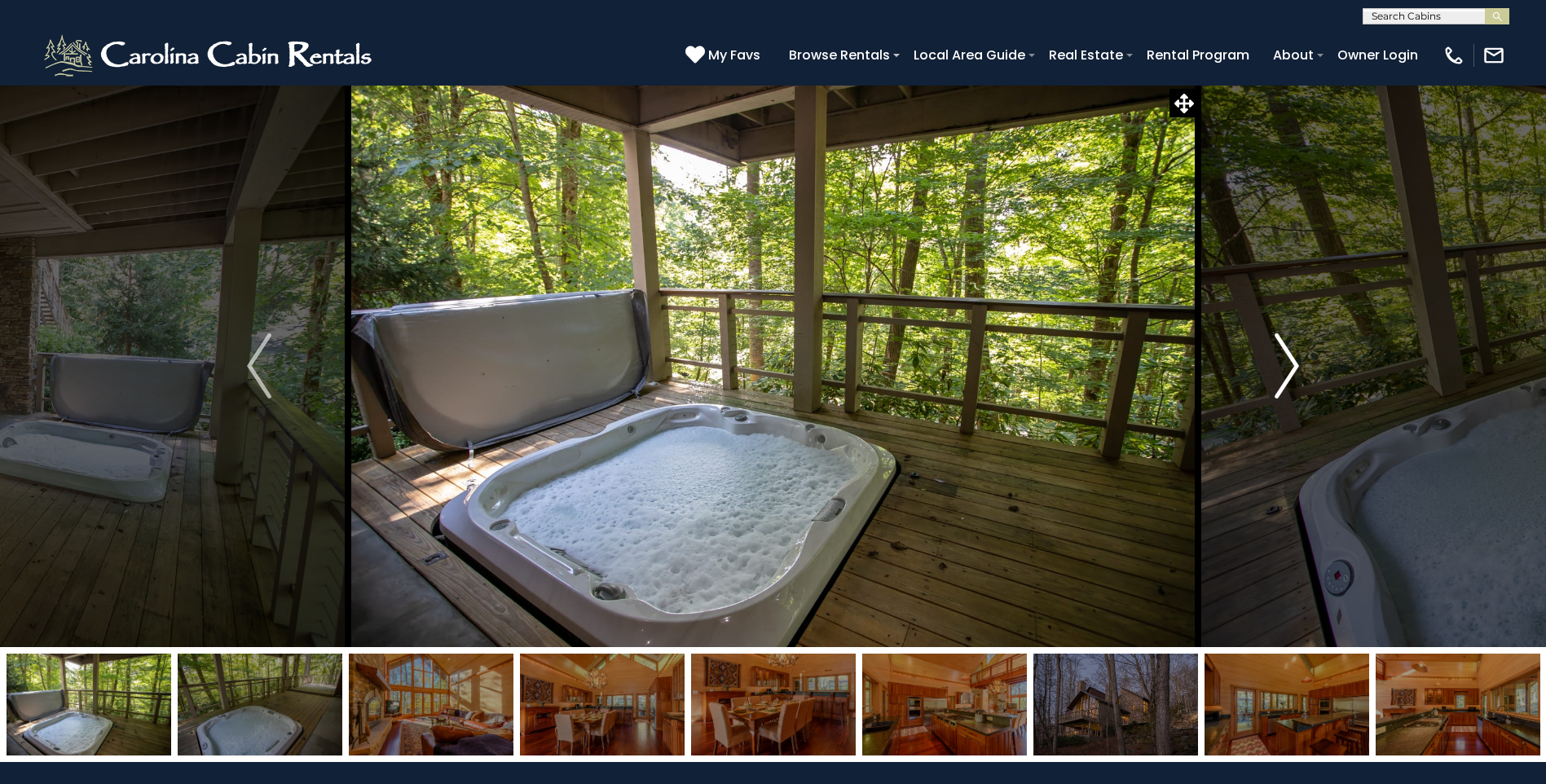
click at [1248, 363] on button "Next" at bounding box center [1287, 366] width 178 height 563
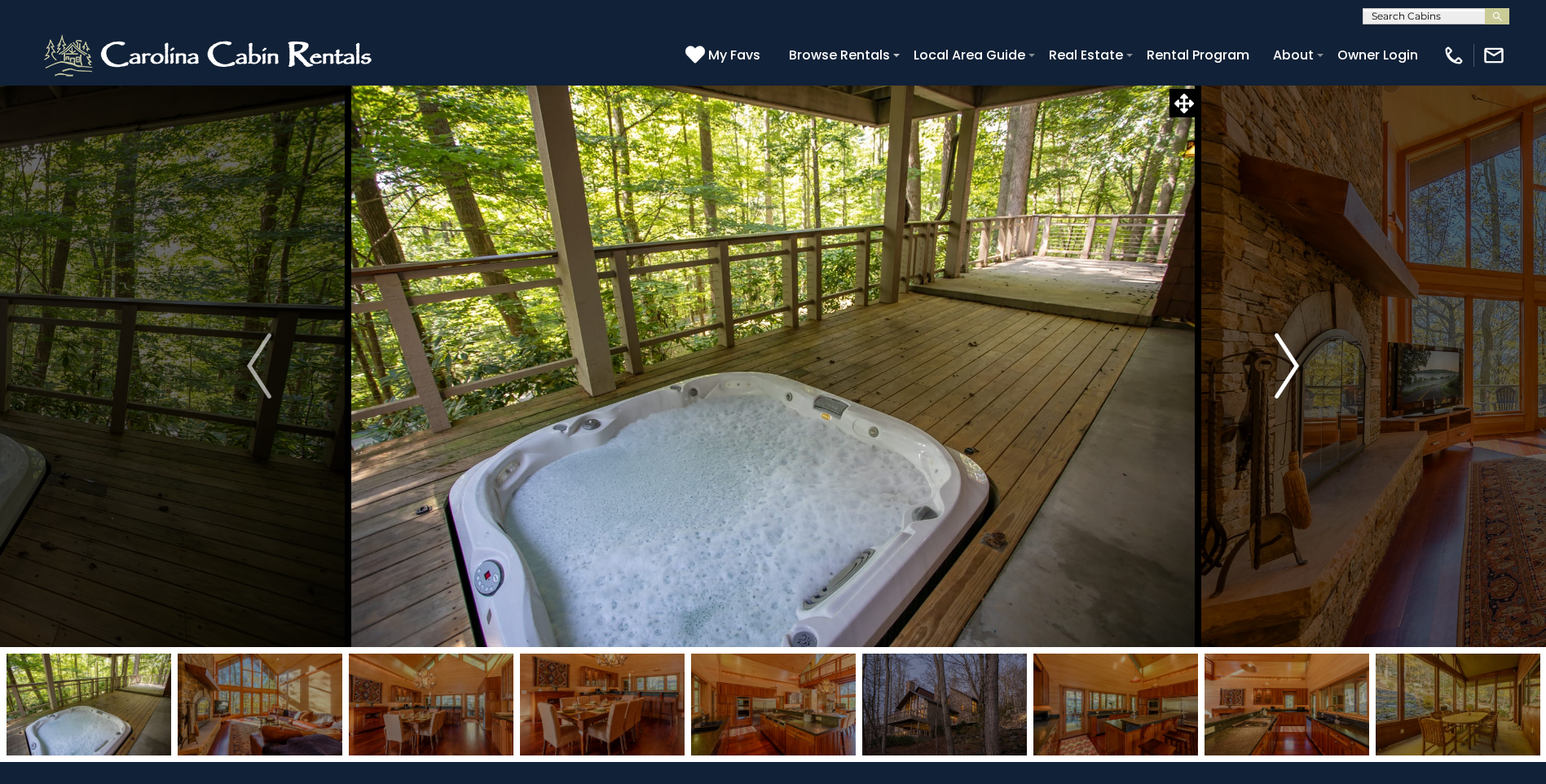
click at [1247, 363] on button "Next" at bounding box center [1287, 366] width 178 height 563
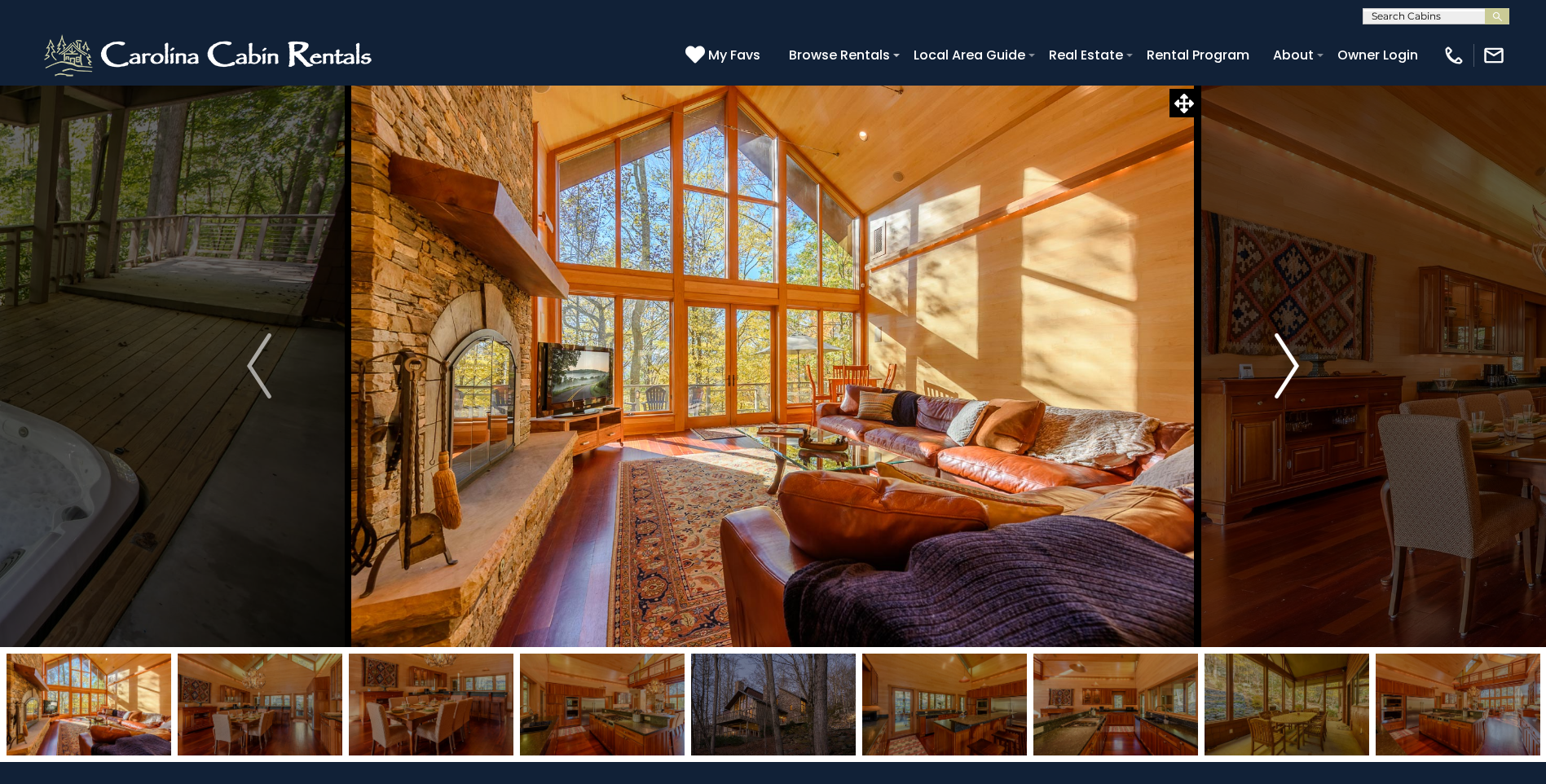
click at [1247, 363] on button "Next" at bounding box center [1287, 366] width 178 height 563
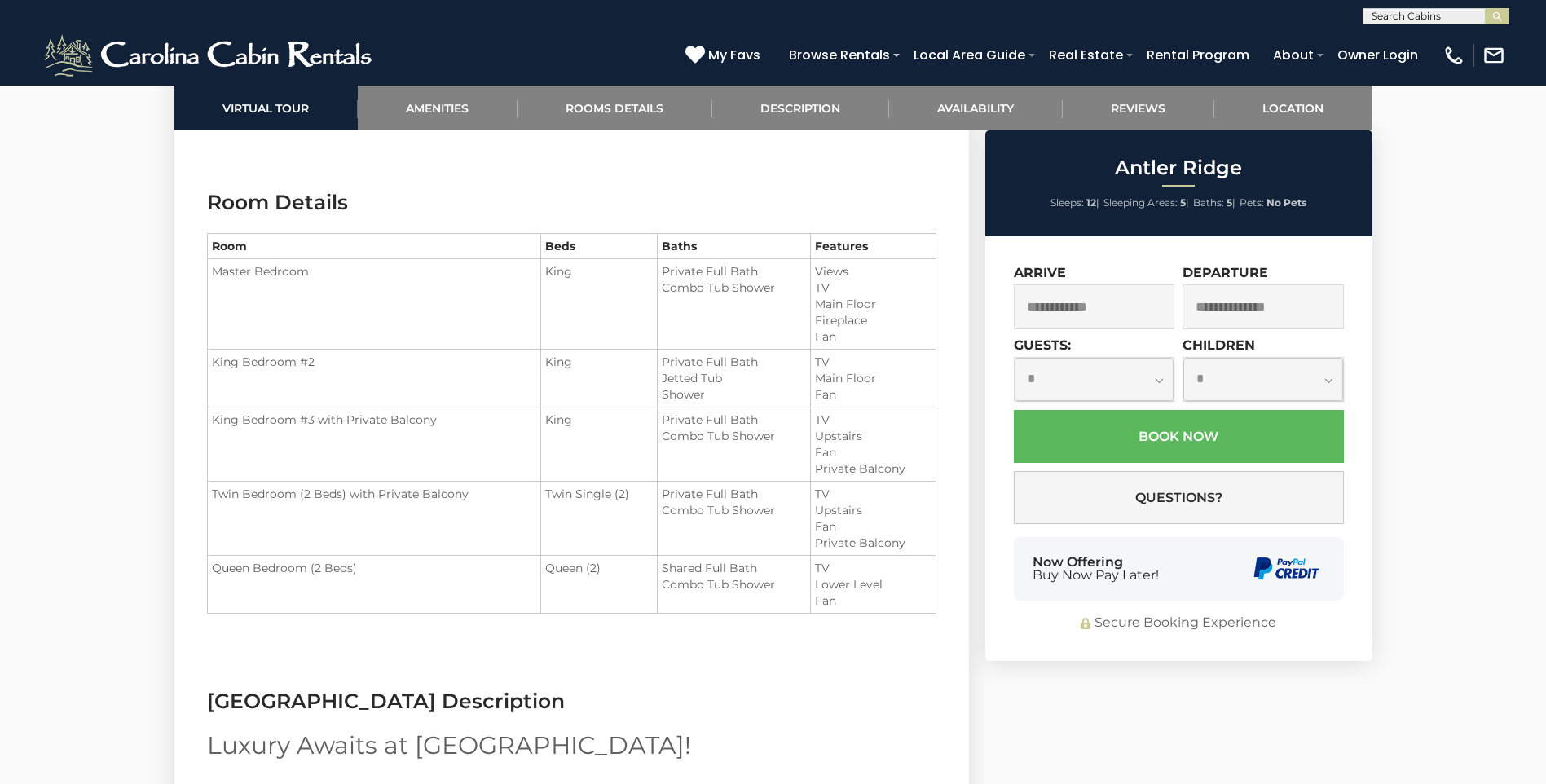
scroll to position [2037, 0]
